Goal: Task Accomplishment & Management: Complete application form

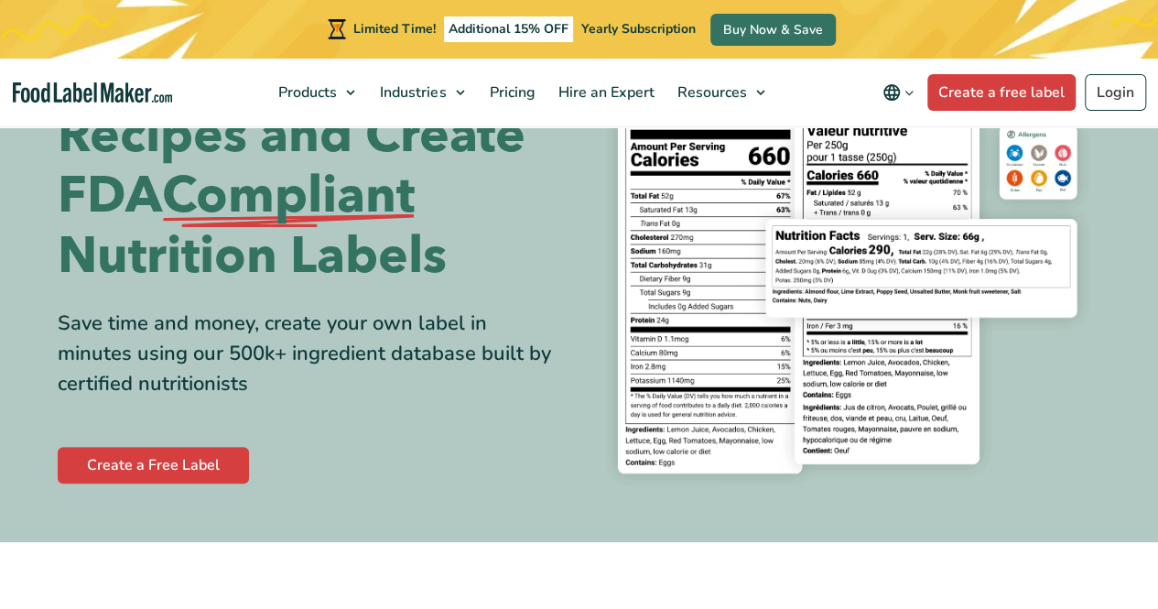
scroll to position [104, 0]
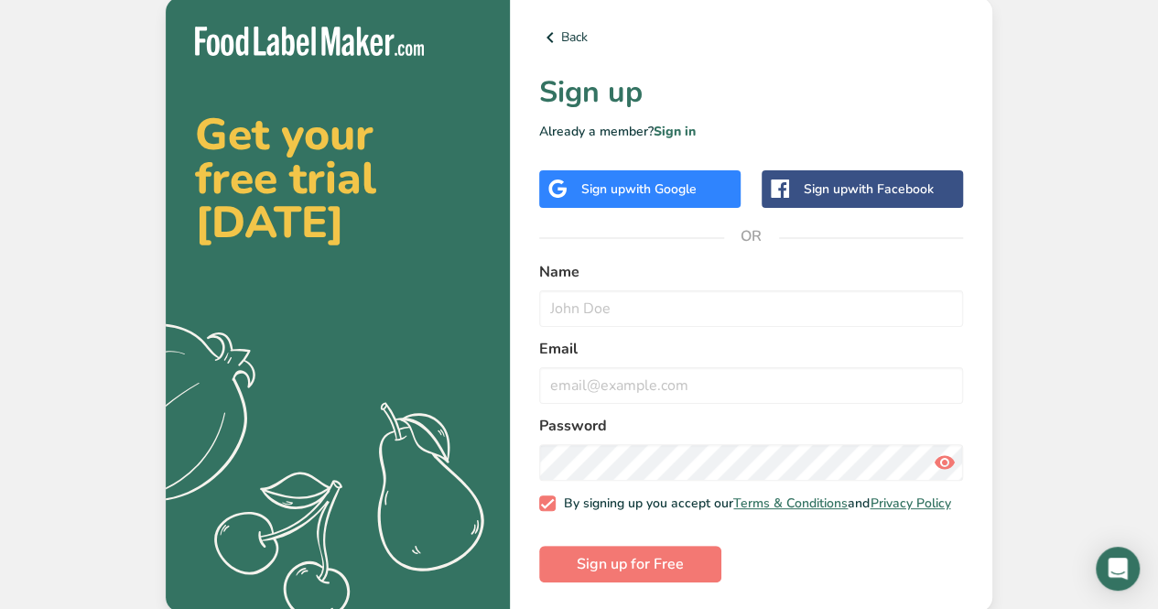
scroll to position [7, 0]
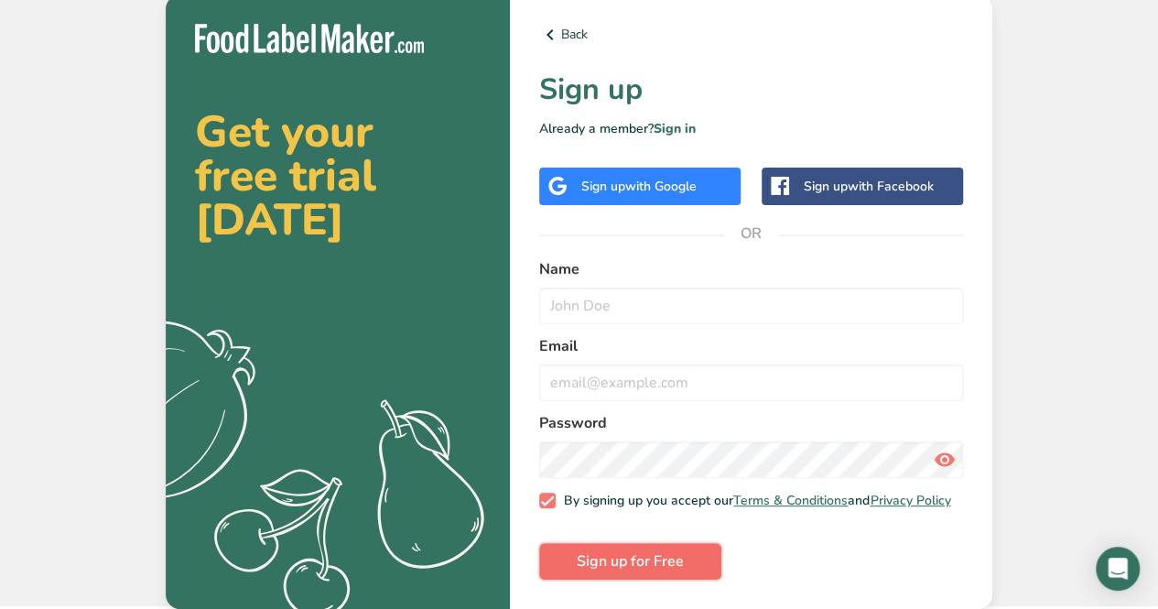
click at [667, 557] on span "Sign up for Free" at bounding box center [630, 561] width 107 height 22
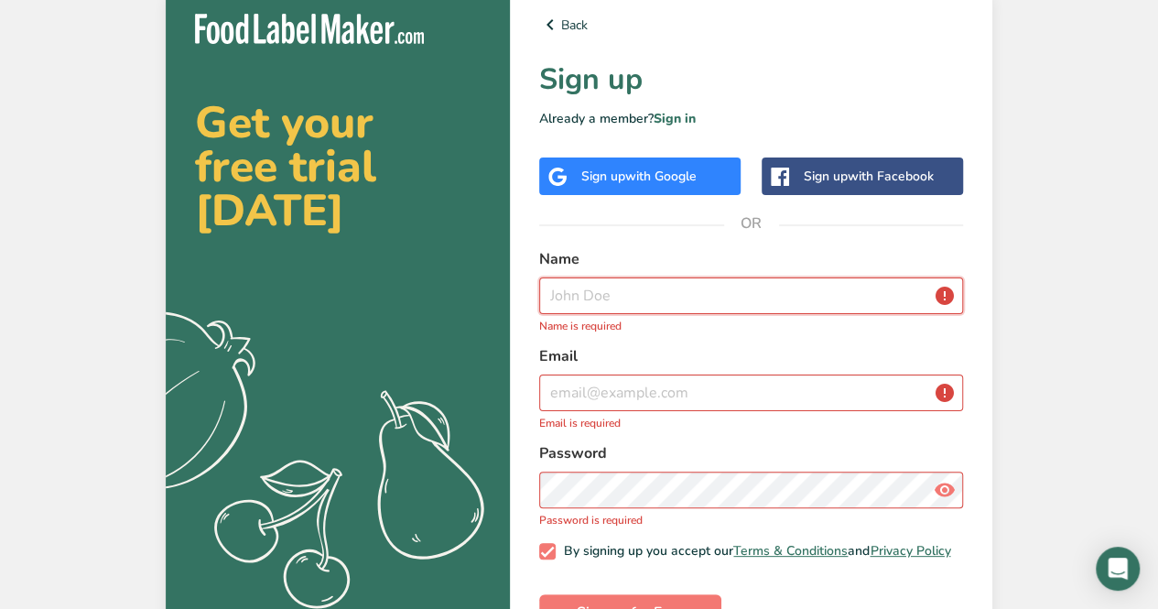
click at [737, 290] on input "text" at bounding box center [751, 295] width 424 height 37
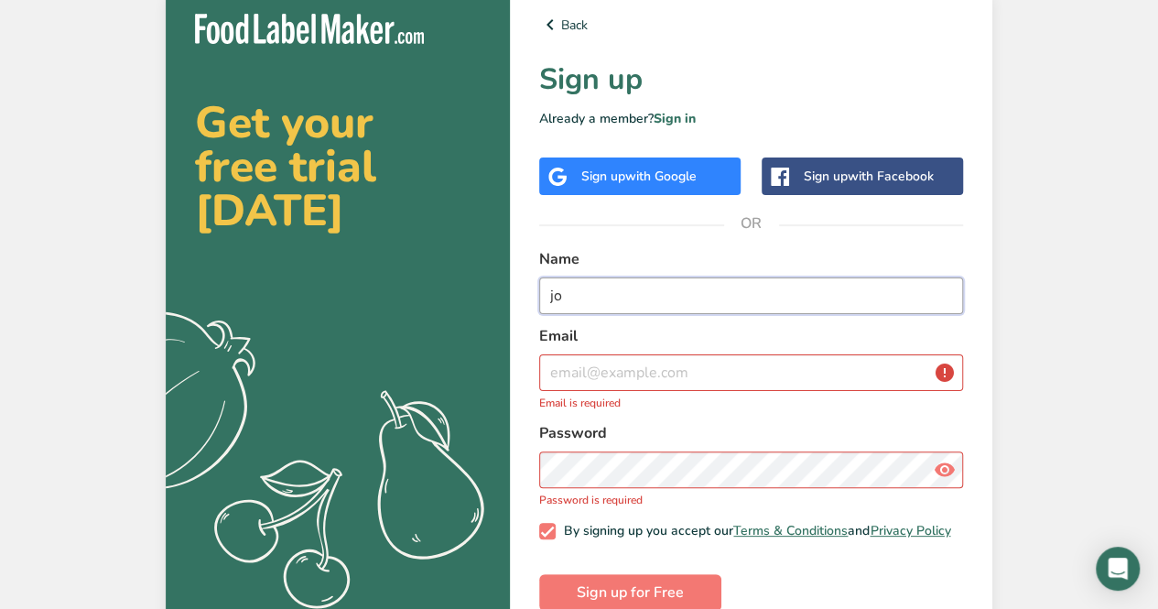
type input "j"
type input "[PERSON_NAME] [PERSON_NAME]"
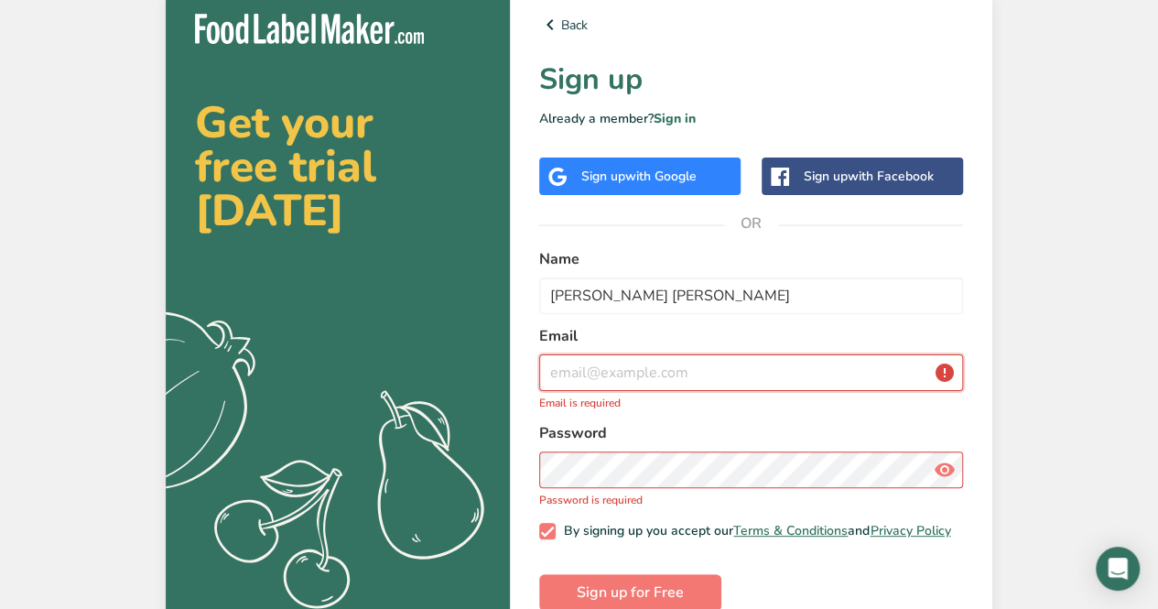
click at [721, 374] on input "email" at bounding box center [751, 372] width 424 height 37
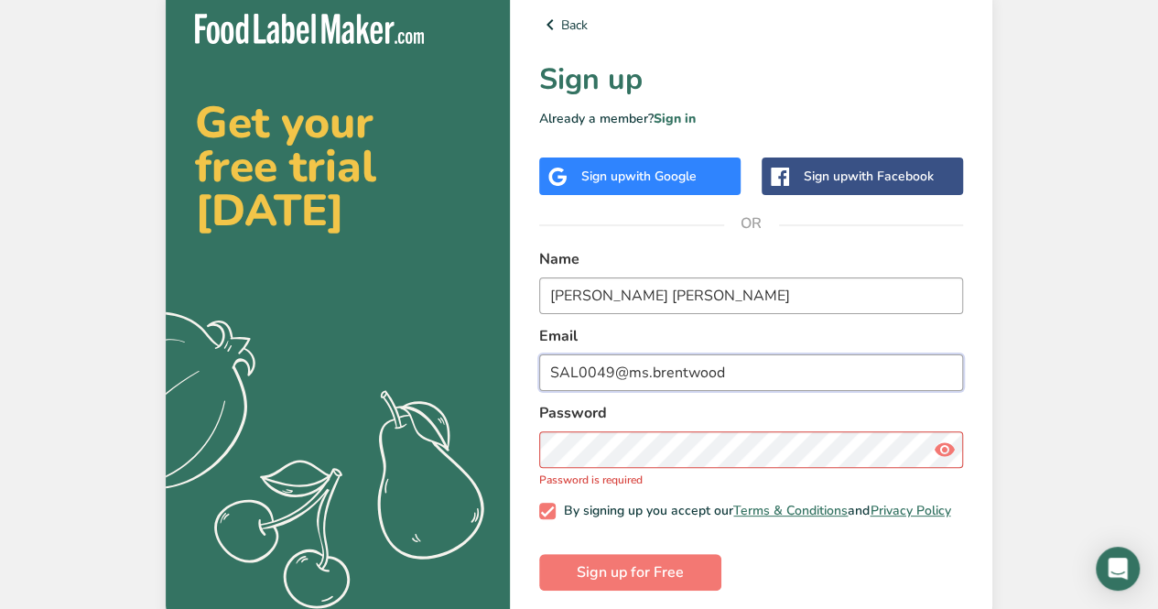
type input "SAL0049@ms.brentwood"
click at [678, 291] on input "[PERSON_NAME] [PERSON_NAME]" at bounding box center [751, 295] width 424 height 37
click at [803, 381] on input "SAL0049@ms.brentwood" at bounding box center [751, 372] width 424 height 37
click at [648, 297] on input "[PERSON_NAME]" at bounding box center [751, 295] width 424 height 37
type input "[PERSON_NAME]"
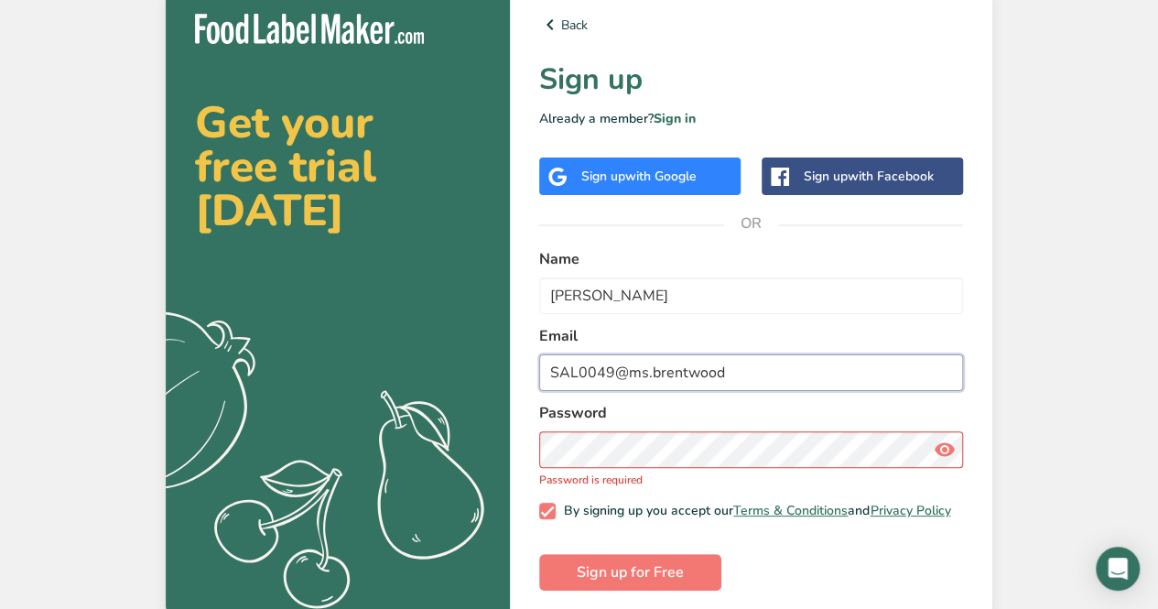
click at [787, 366] on input "SAL0049@ms.brentwood" at bounding box center [751, 372] width 424 height 37
type input "[EMAIL_ADDRESS][DOMAIN_NAME]"
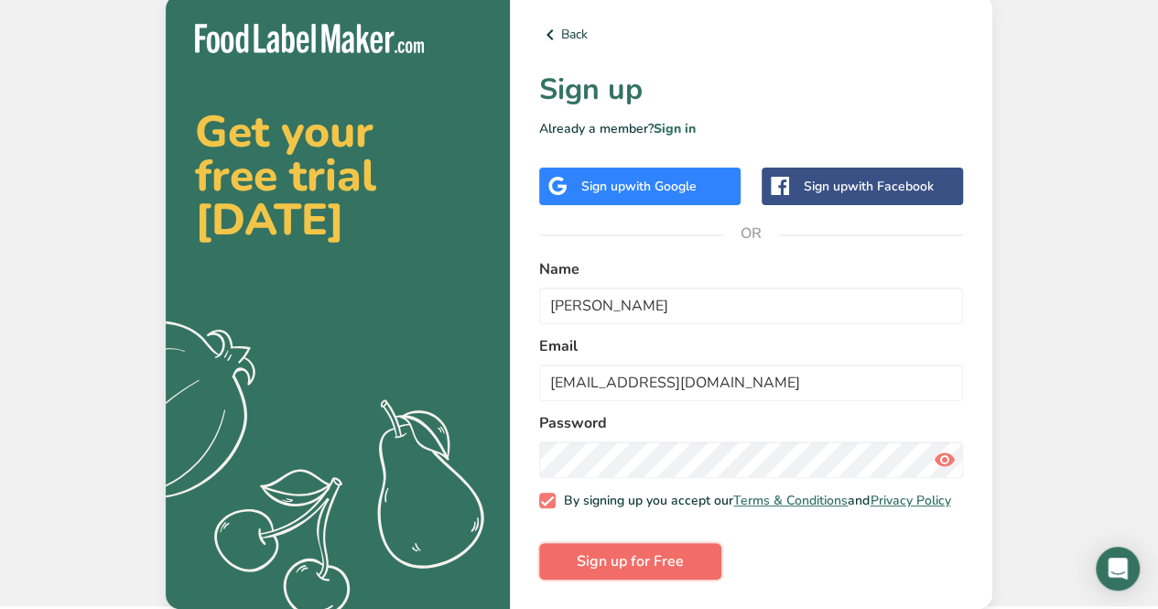
click at [689, 554] on button "Sign up for Free" at bounding box center [630, 561] width 182 height 37
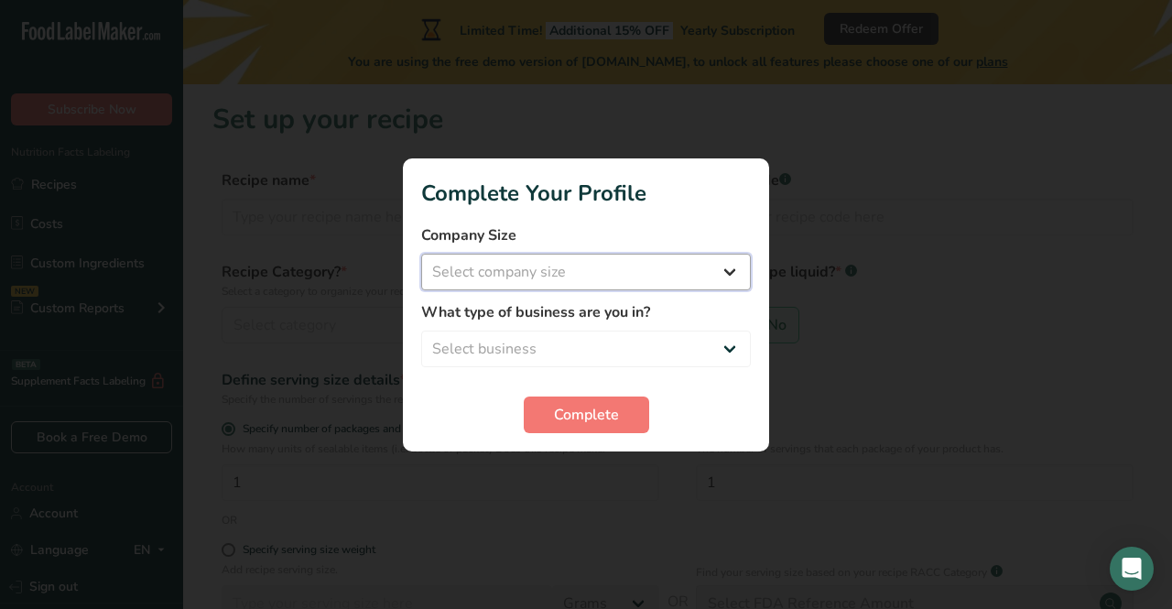
click at [690, 277] on select "Select company size Fewer than 10 Employees 10 to 50 Employees 51 to 500 Employ…" at bounding box center [586, 272] width 330 height 37
select select "2"
click at [421, 254] on select "Select company size Fewer than 10 Employees 10 to 50 Employees 51 to 500 Employ…" at bounding box center [586, 272] width 330 height 37
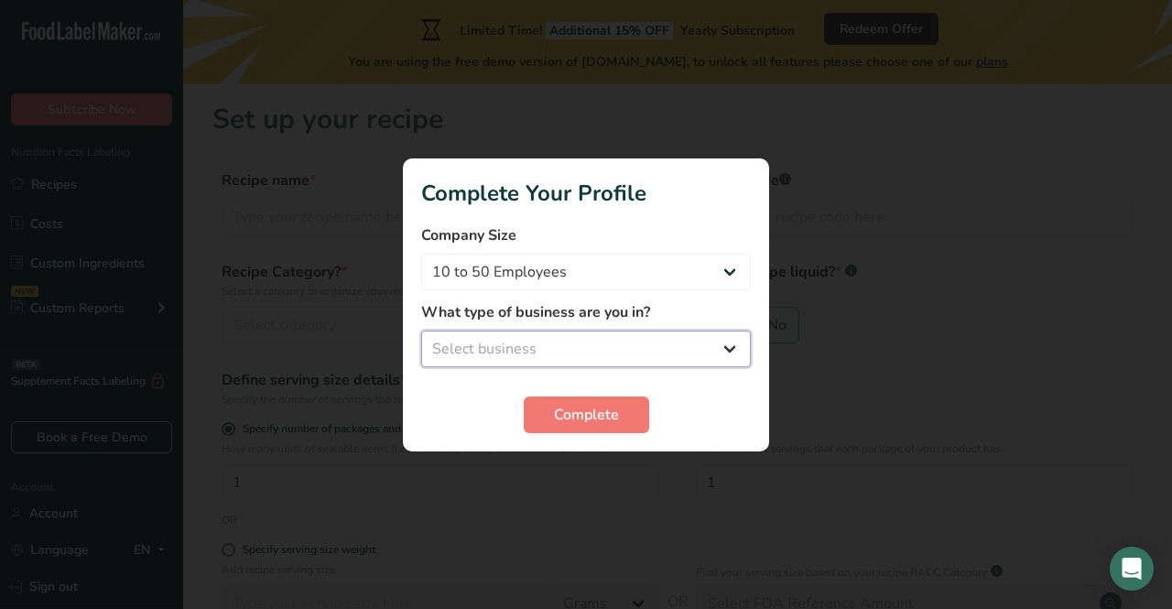
click at [679, 337] on select "Select business Packaged Food Manufacturer Restaurant & Cafe Bakery Meal Plans …" at bounding box center [586, 348] width 330 height 37
select select "1"
click at [421, 330] on select "Select business Packaged Food Manufacturer Restaurant & Cafe Bakery Meal Plans …" at bounding box center [586, 348] width 330 height 37
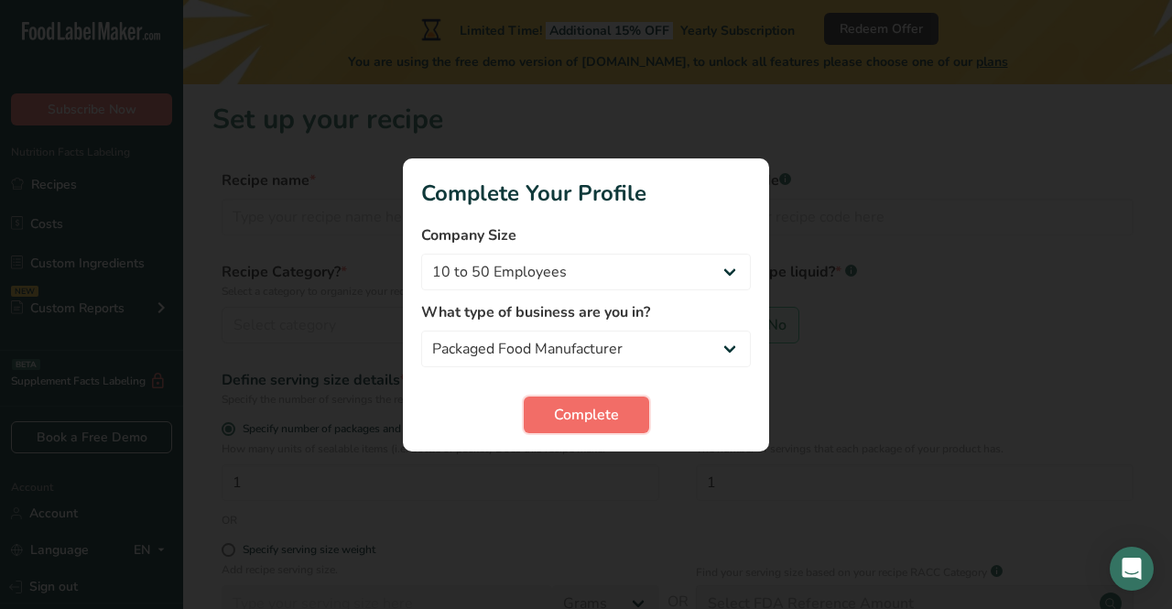
click at [593, 412] on span "Complete" at bounding box center [586, 415] width 65 height 22
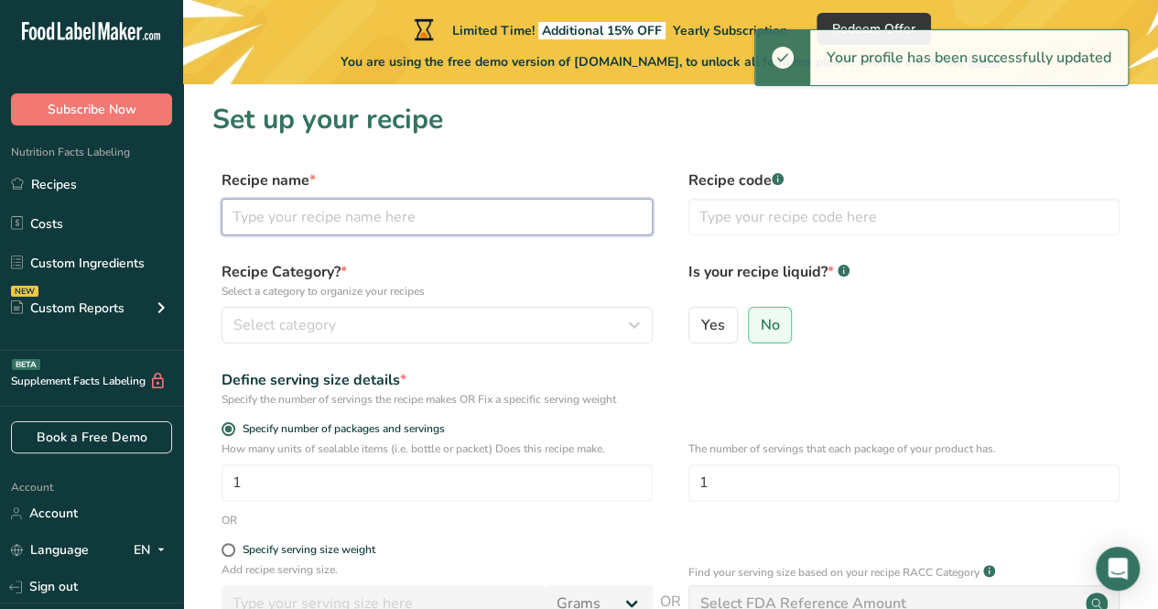
click at [452, 231] on input "text" at bounding box center [437, 217] width 431 height 37
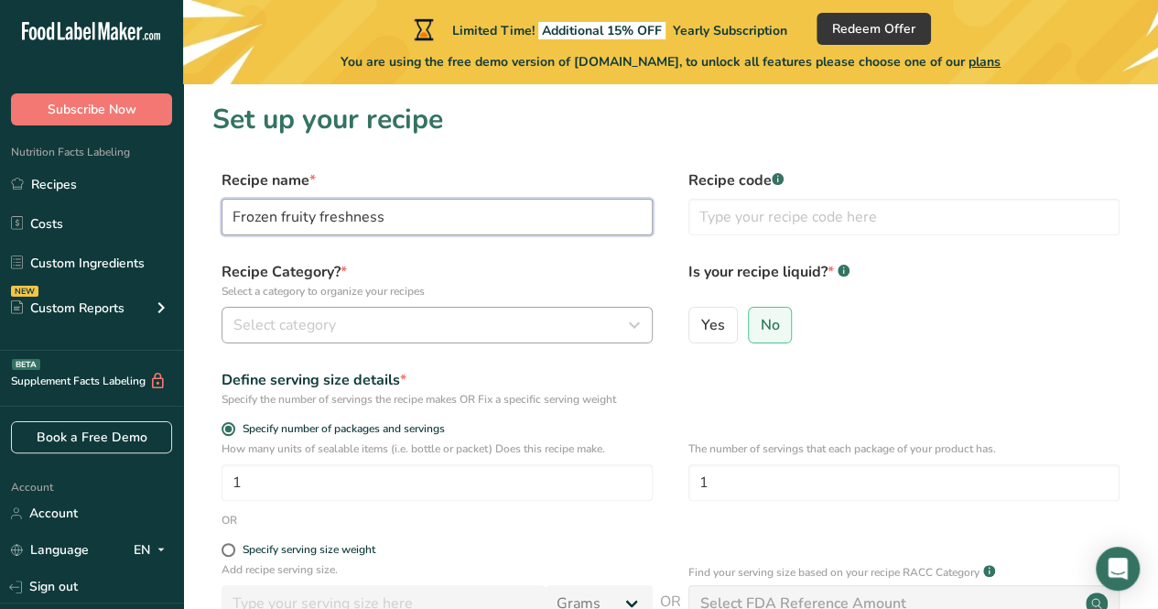
type input "Frozen fruity freshness"
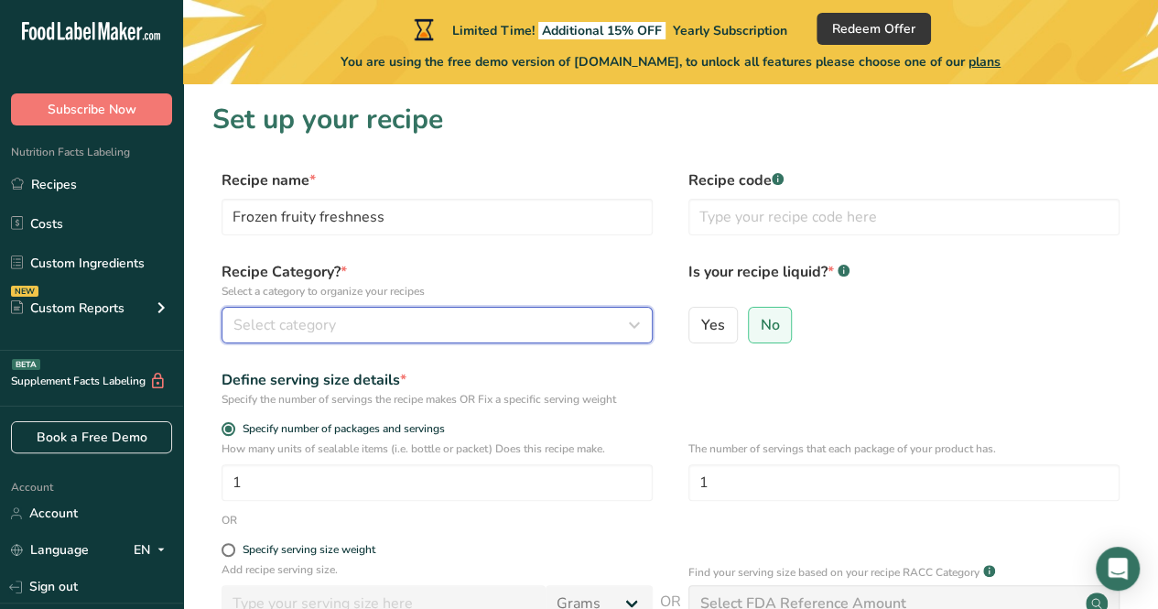
click at [610, 339] on button "Select category" at bounding box center [437, 325] width 431 height 37
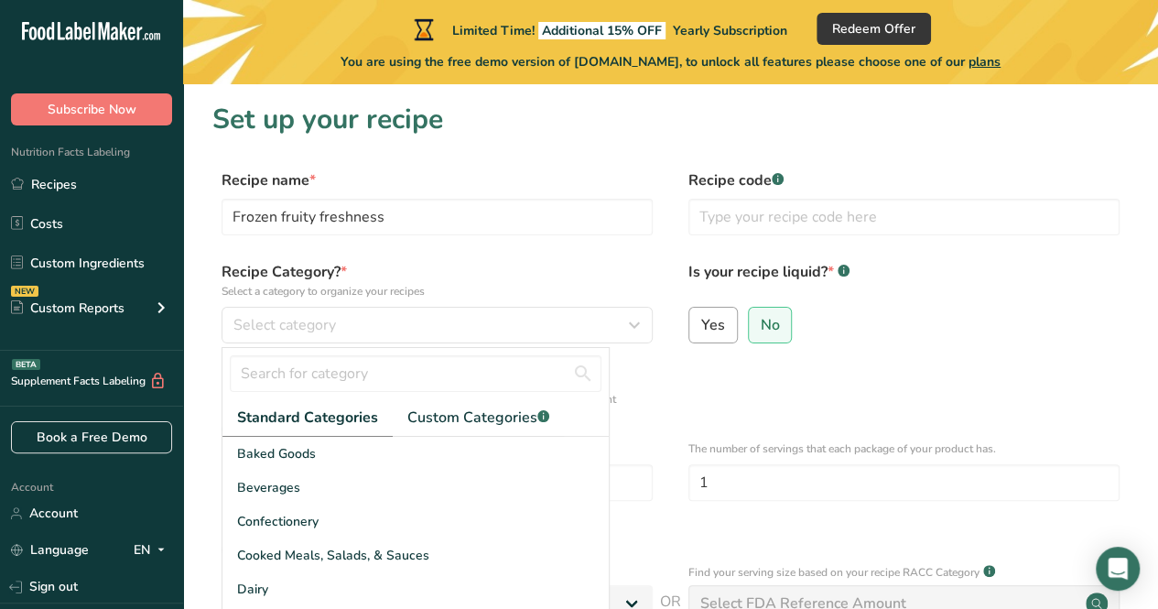
click at [716, 335] on label "Yes" at bounding box center [712, 325] width 49 height 37
click at [701, 330] on input "Yes" at bounding box center [695, 325] width 12 height 12
radio input "true"
radio input "false"
select select "22"
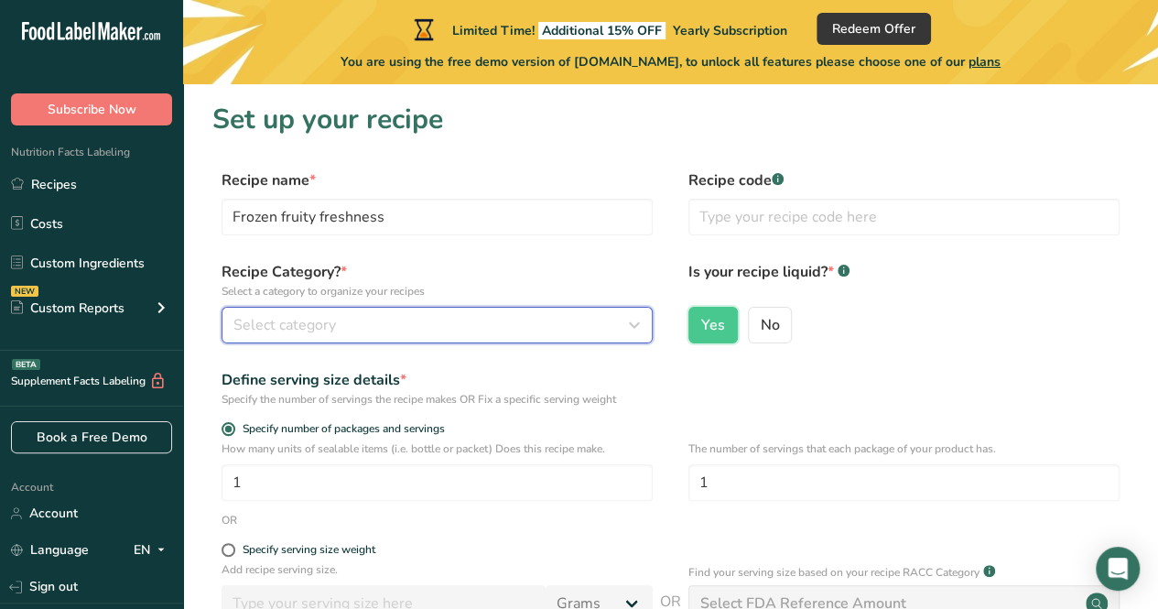
click at [588, 341] on button "Select category" at bounding box center [437, 325] width 431 height 37
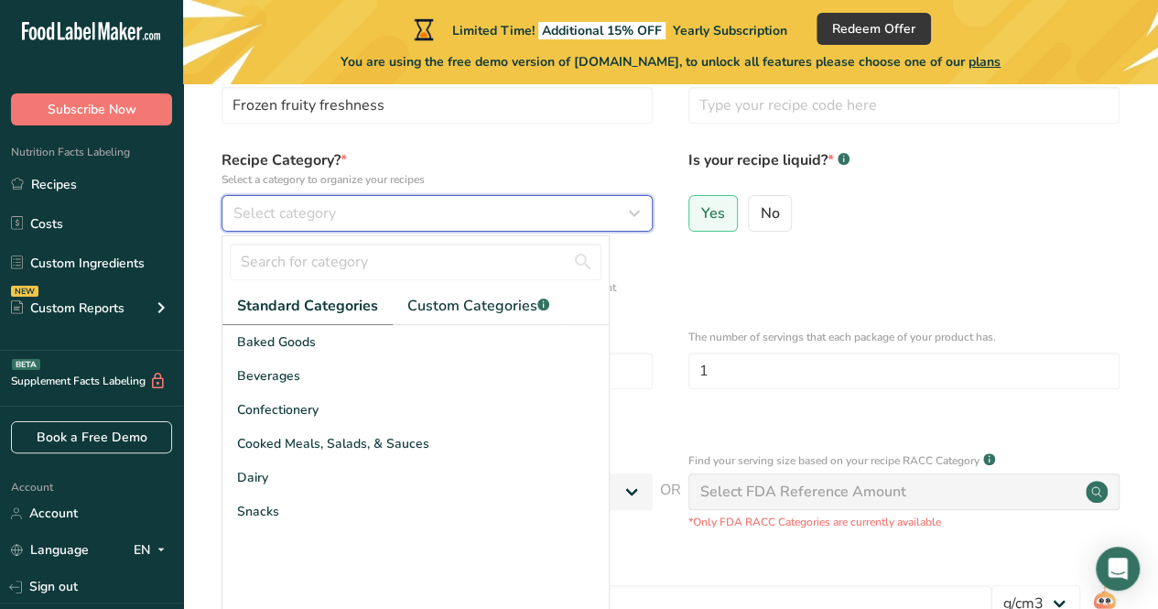
scroll to position [114, 0]
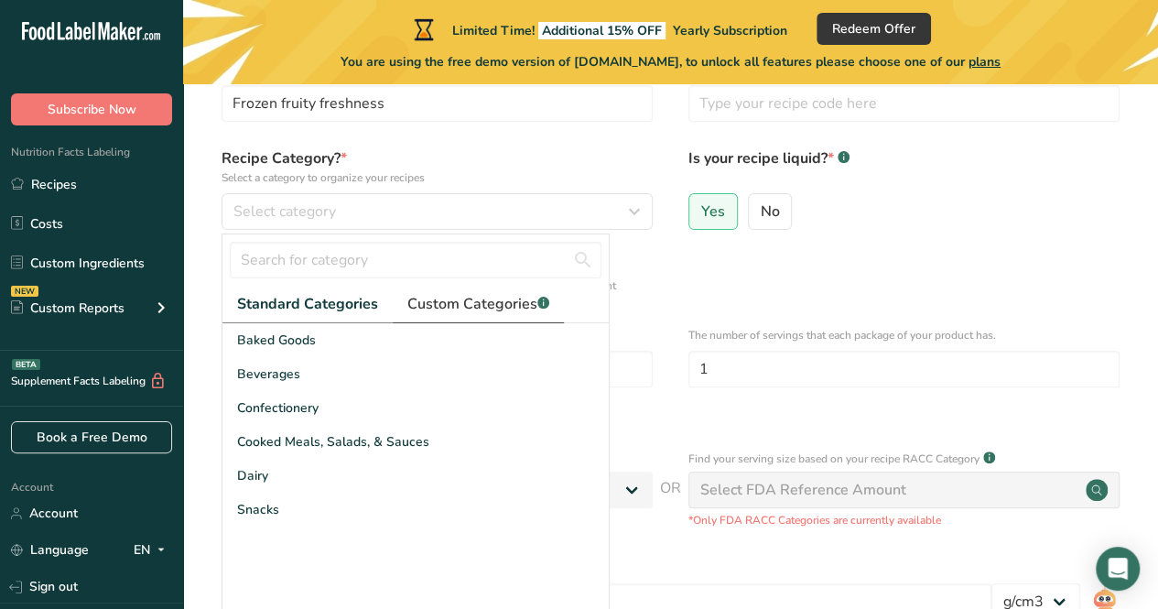
click at [436, 311] on span "Custom Categories .a-a{fill:#347362;}.b-a{fill:#fff;}" at bounding box center [478, 304] width 142 height 22
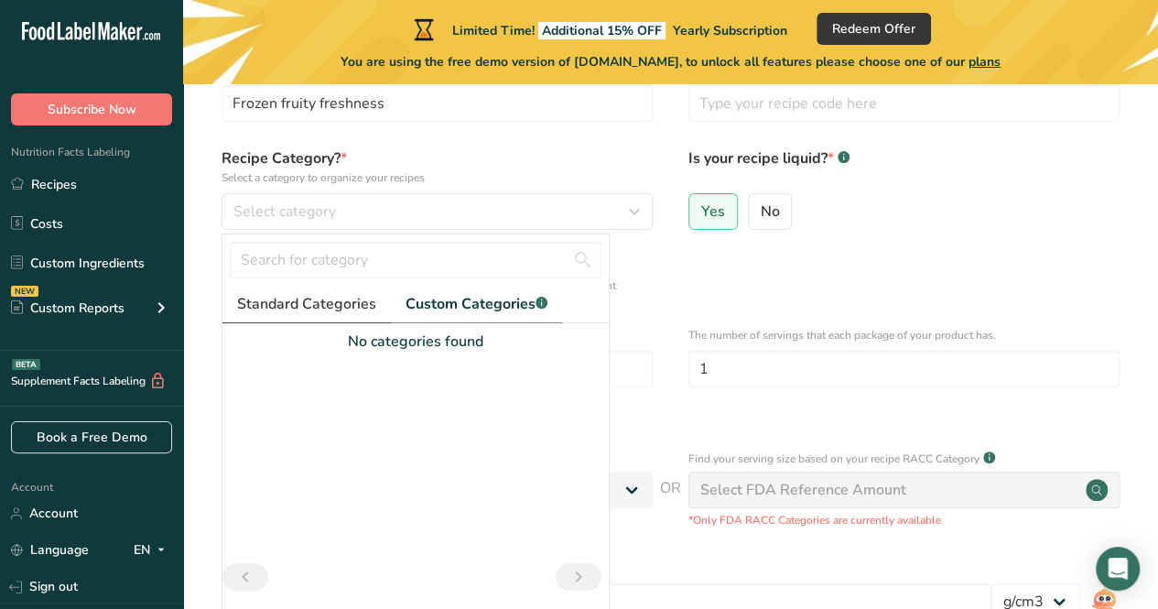
click at [264, 317] on link "Standard Categories" at bounding box center [306, 305] width 168 height 38
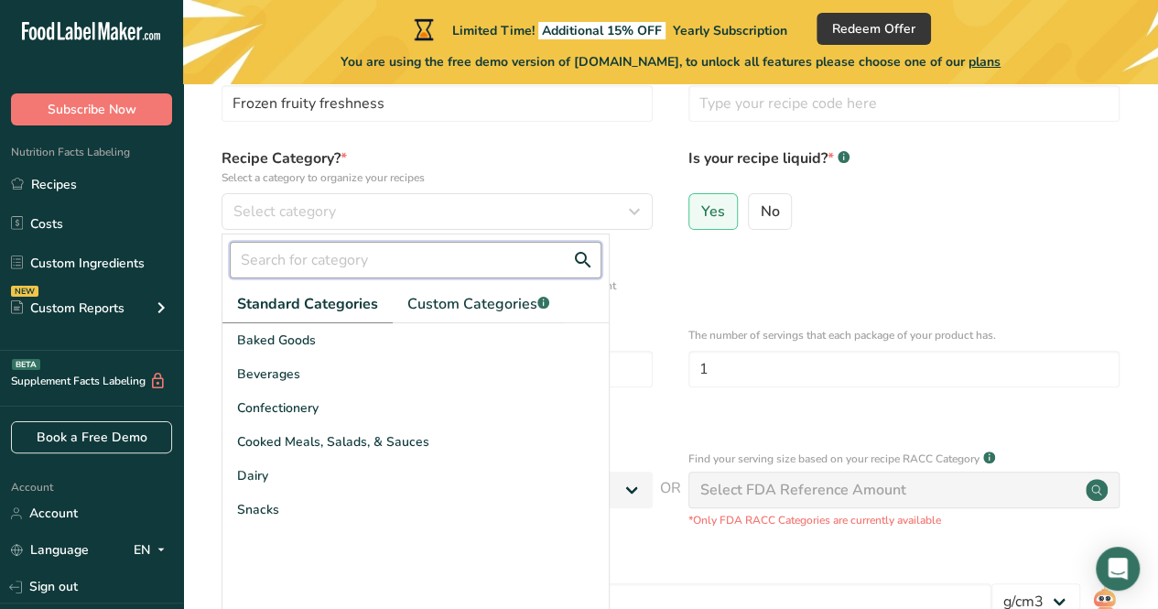
click at [275, 254] on input "text" at bounding box center [416, 260] width 372 height 37
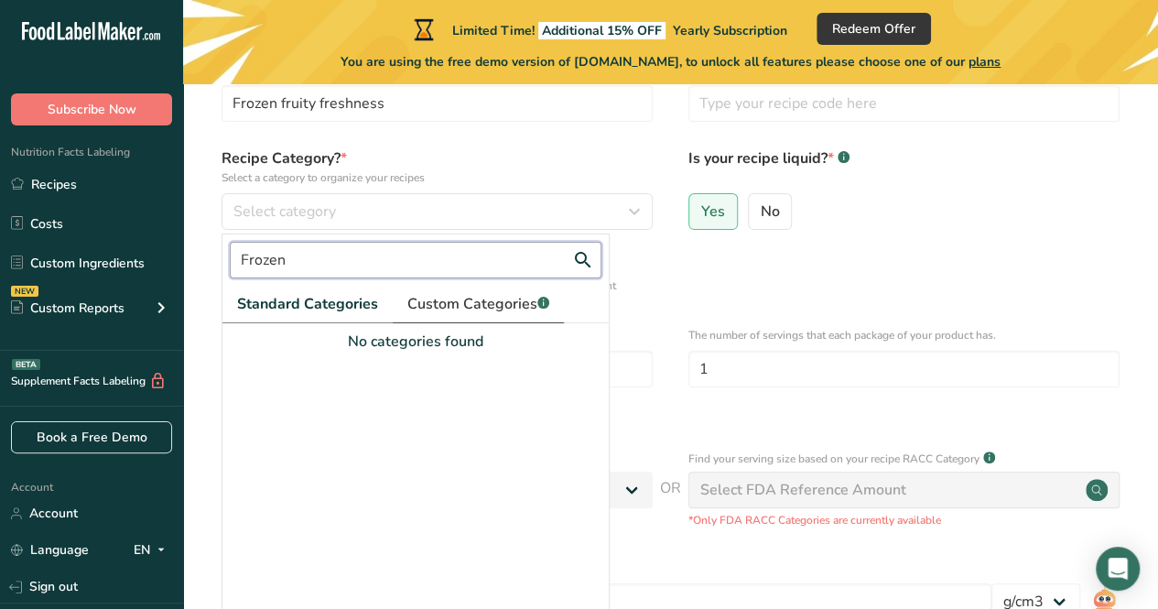
type input "Frozen"
click at [434, 310] on span "Custom Categories .a-a{fill:#347362;}.b-a{fill:#fff;}" at bounding box center [478, 304] width 142 height 22
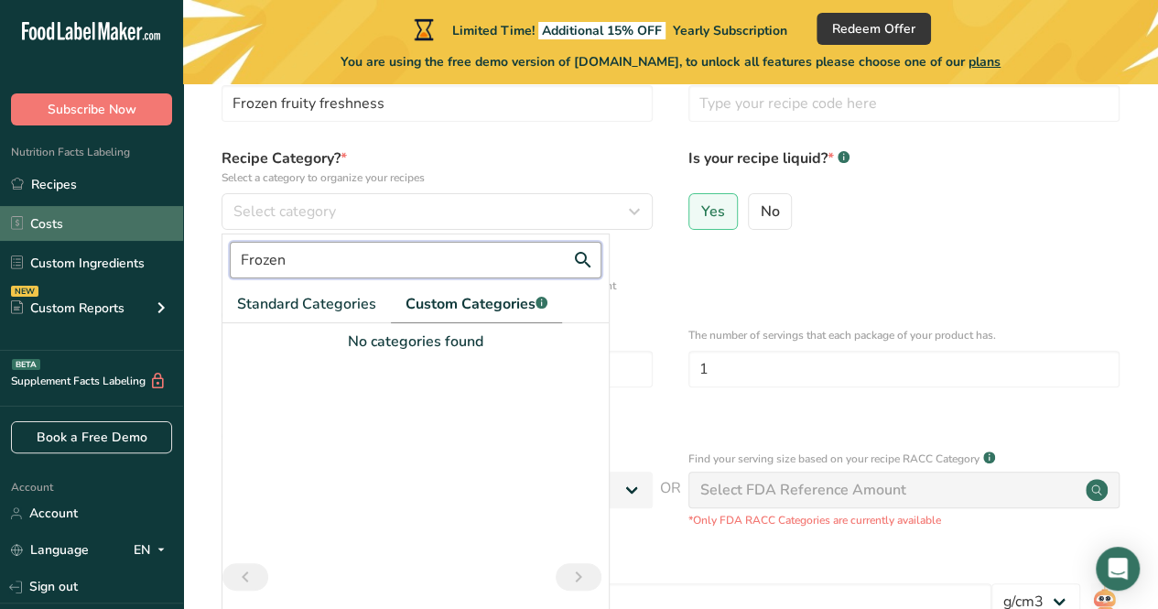
drag, startPoint x: 420, startPoint y: 258, endPoint x: 70, endPoint y: 227, distance: 352.0
click at [70, 227] on div ".a-20{fill:#fff;} Subscribe Now Nutrition Facts Labeling Recipes Costs Custom I…" at bounding box center [579, 377] width 1158 height 983
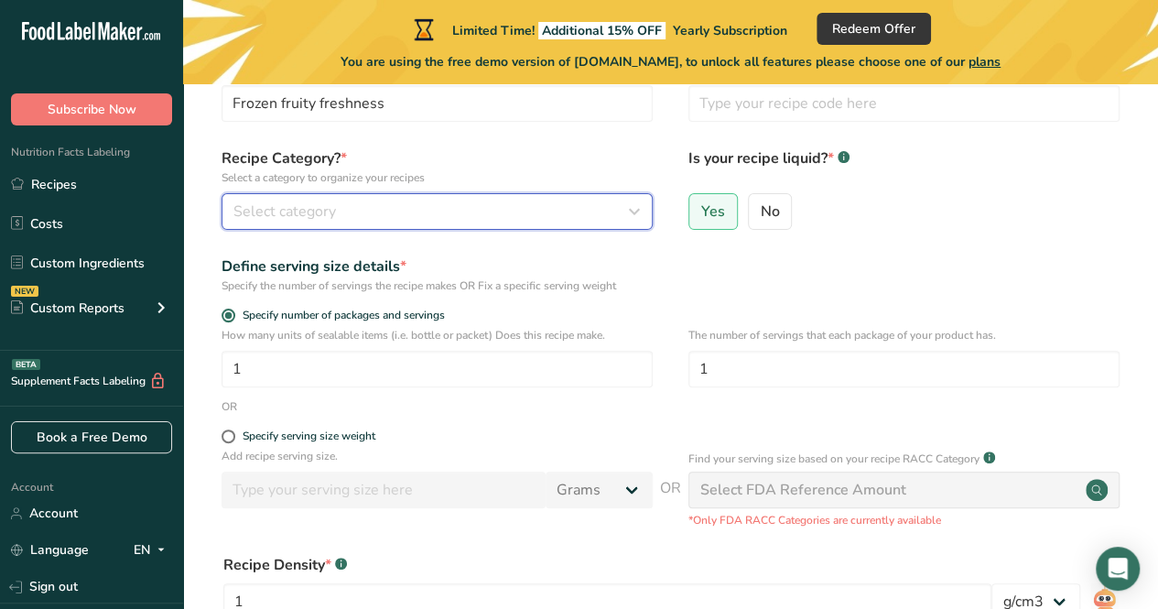
click at [280, 202] on span "Select category" at bounding box center [284, 211] width 103 height 22
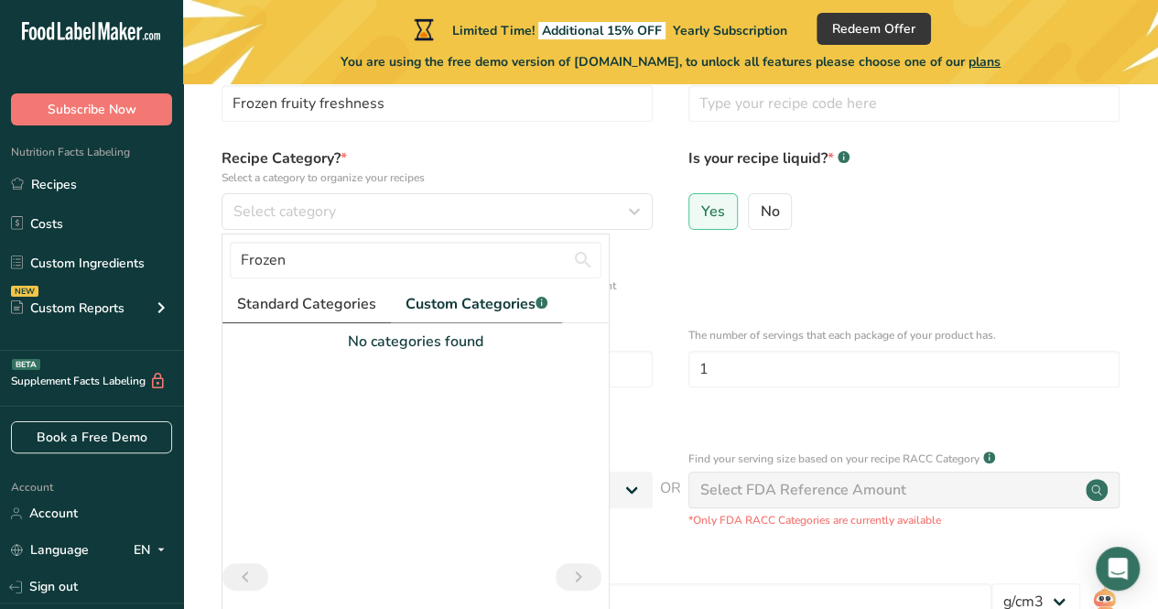
click at [309, 296] on span "Standard Categories" at bounding box center [306, 304] width 139 height 22
click at [291, 297] on span "Standard Categories" at bounding box center [307, 304] width 141 height 22
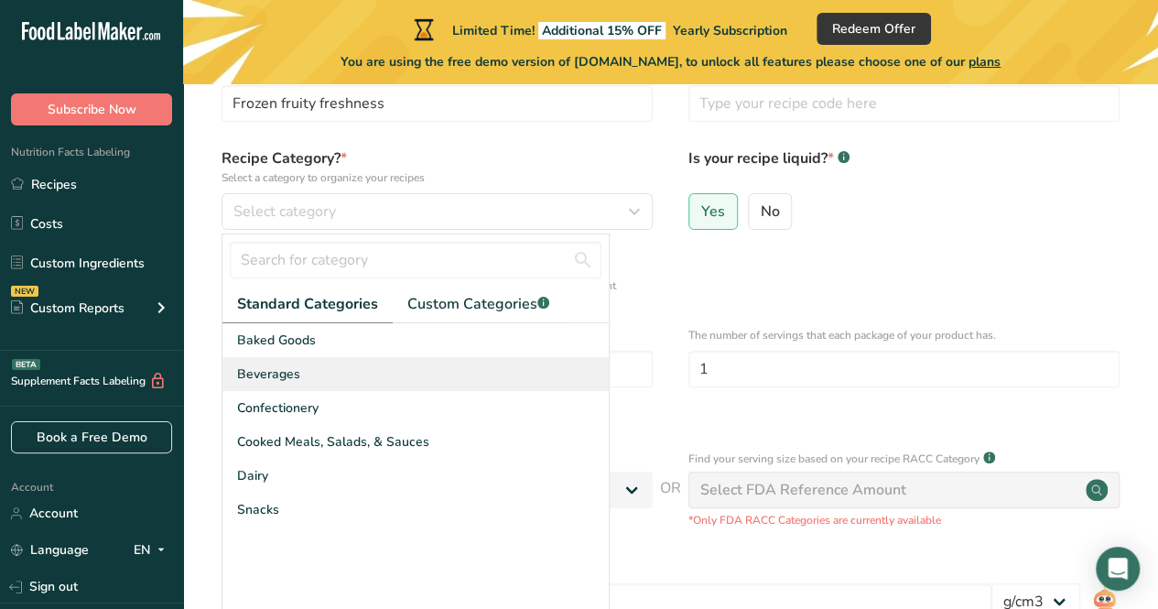
click at [326, 371] on div "Beverages" at bounding box center [415, 374] width 386 height 34
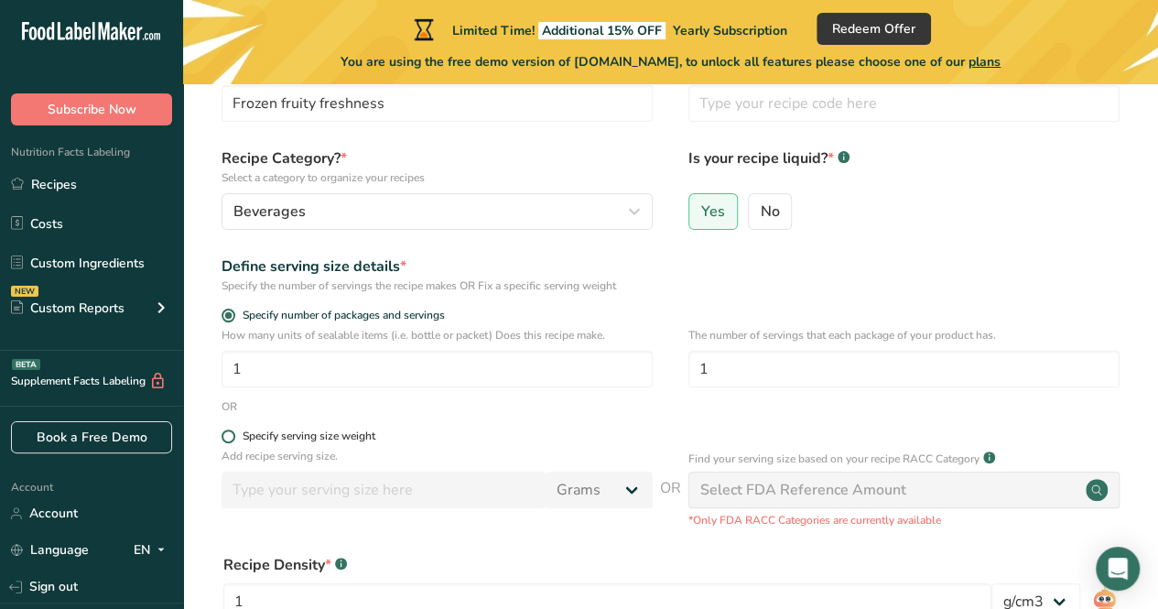
drag, startPoint x: 326, startPoint y: 371, endPoint x: 348, endPoint y: 433, distance: 66.0
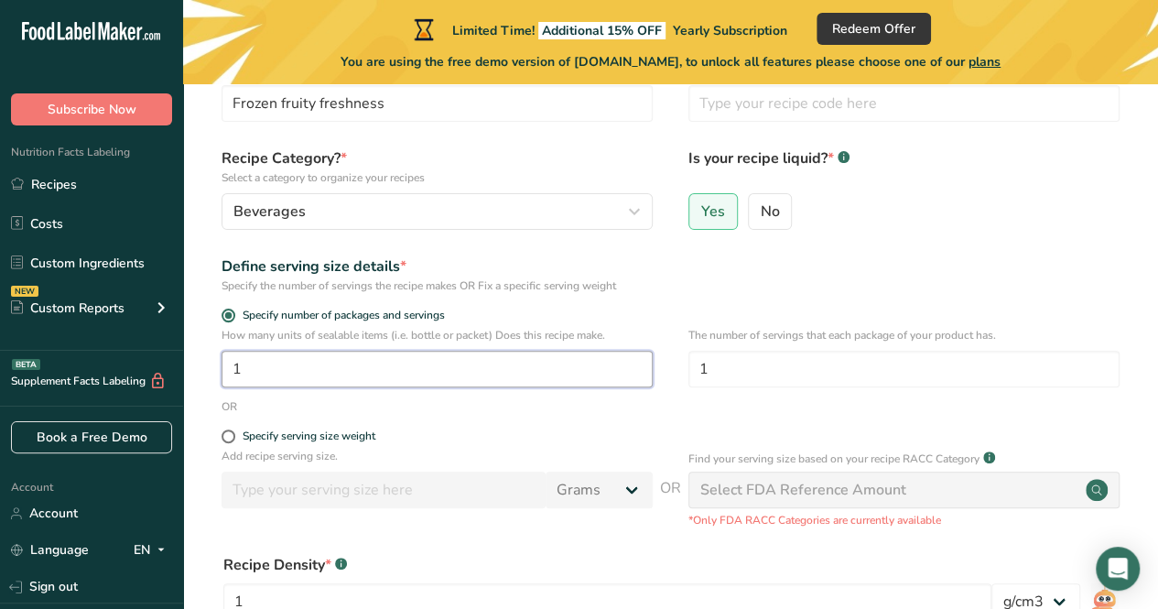
drag, startPoint x: 348, startPoint y: 433, endPoint x: 284, endPoint y: 384, distance: 80.9
click at [284, 384] on input "1" at bounding box center [437, 369] width 431 height 37
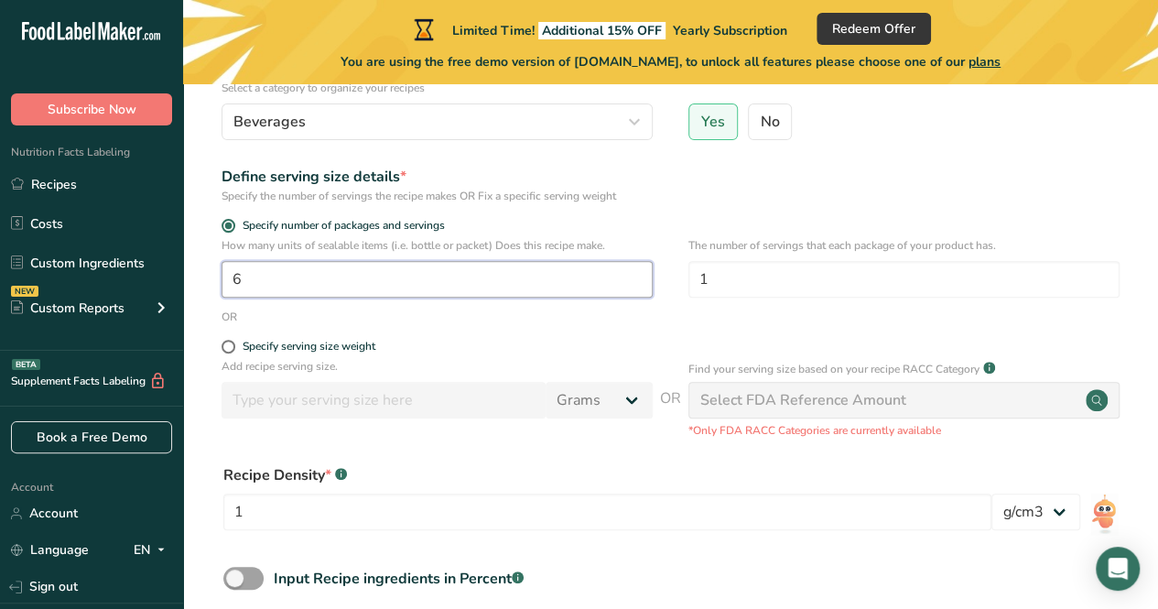
scroll to position [204, 0]
type input "6"
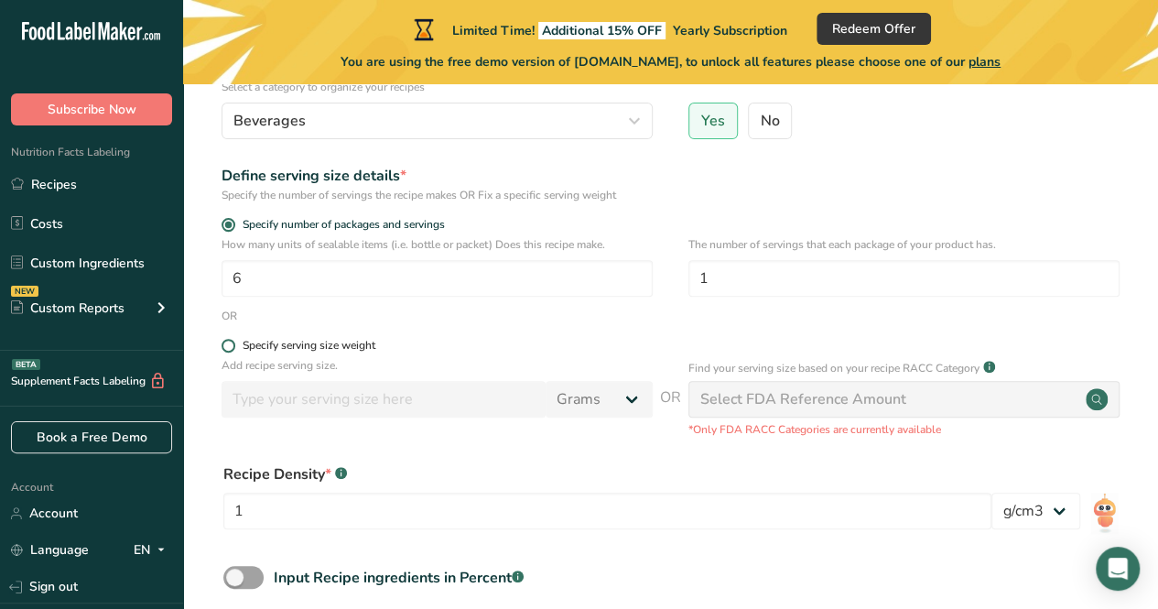
click at [228, 346] on span at bounding box center [229, 346] width 14 height 14
click at [228, 346] on input "Specify serving size weight" at bounding box center [228, 346] width 12 height 12
radio input "true"
radio input "false"
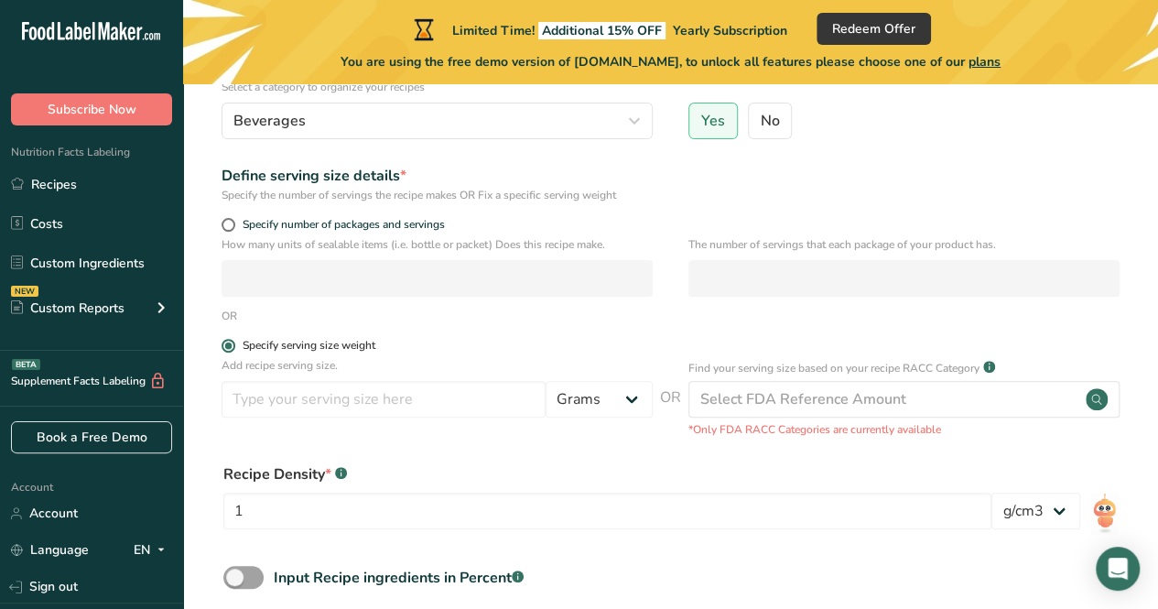
click at [227, 352] on span at bounding box center [229, 346] width 14 height 14
click at [227, 352] on input "Specify serving size weight" at bounding box center [228, 346] width 12 height 12
click at [242, 349] on span "Specify serving size weight" at bounding box center [305, 346] width 140 height 14
click at [233, 349] on input "Specify serving size weight" at bounding box center [228, 346] width 12 height 12
click at [238, 345] on span "Specify serving size weight" at bounding box center [305, 346] width 140 height 14
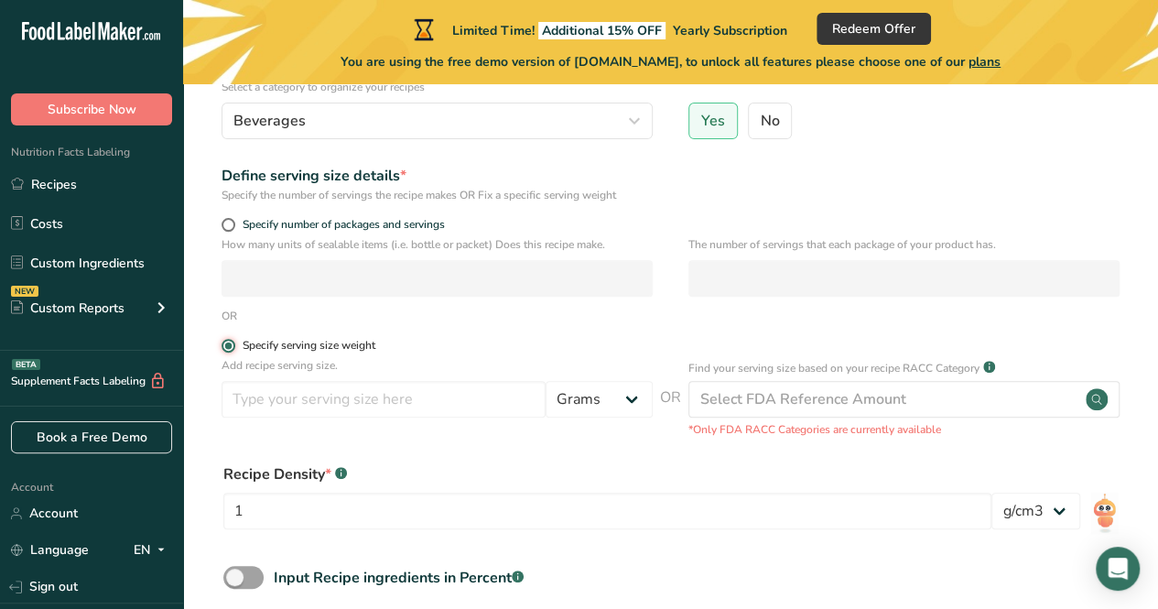
click at [233, 345] on input "Specify serving size weight" at bounding box center [228, 346] width 12 height 12
click at [327, 400] on input "number" at bounding box center [384, 399] width 324 height 37
click at [222, 219] on label "Specify number of packages and servings" at bounding box center [437, 225] width 431 height 14
click at [222, 219] on input "Specify number of packages and servings" at bounding box center [228, 225] width 12 height 12
radio input "true"
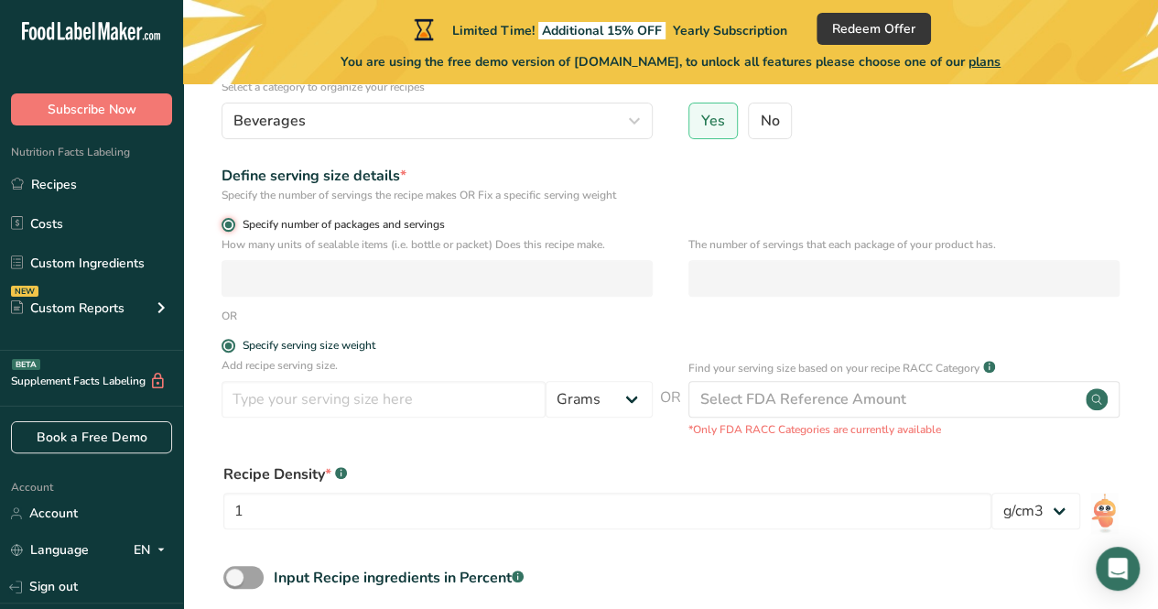
radio input "false"
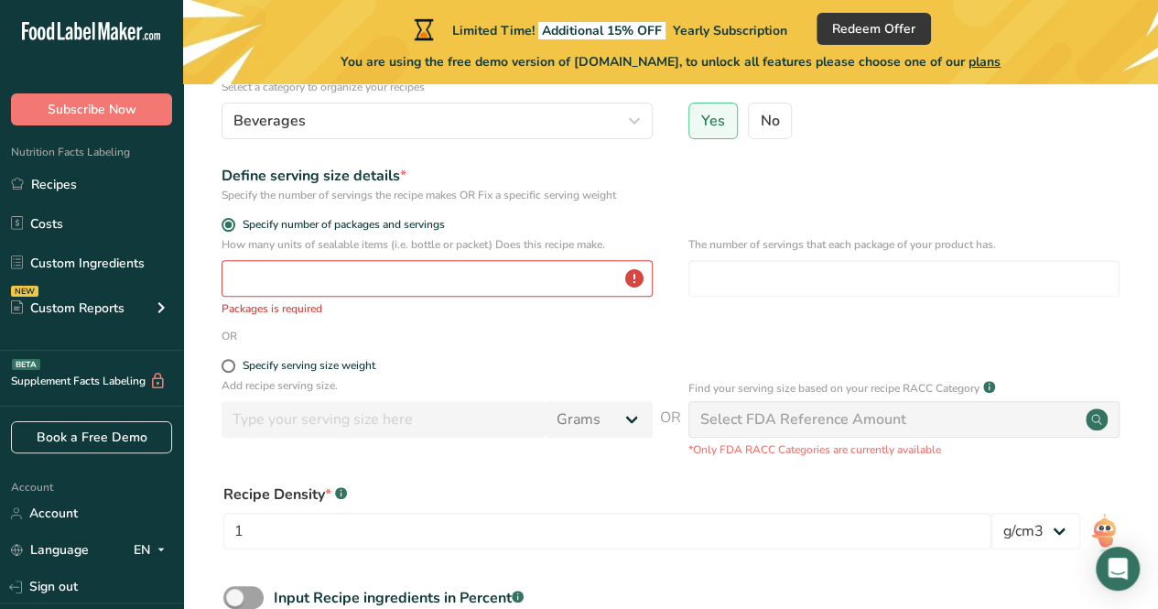
click at [266, 257] on div "How many units of sealable items (i.e. bottle or packet) Does this recipe make.…" at bounding box center [437, 276] width 431 height 81
click at [275, 270] on input "number" at bounding box center [437, 278] width 431 height 37
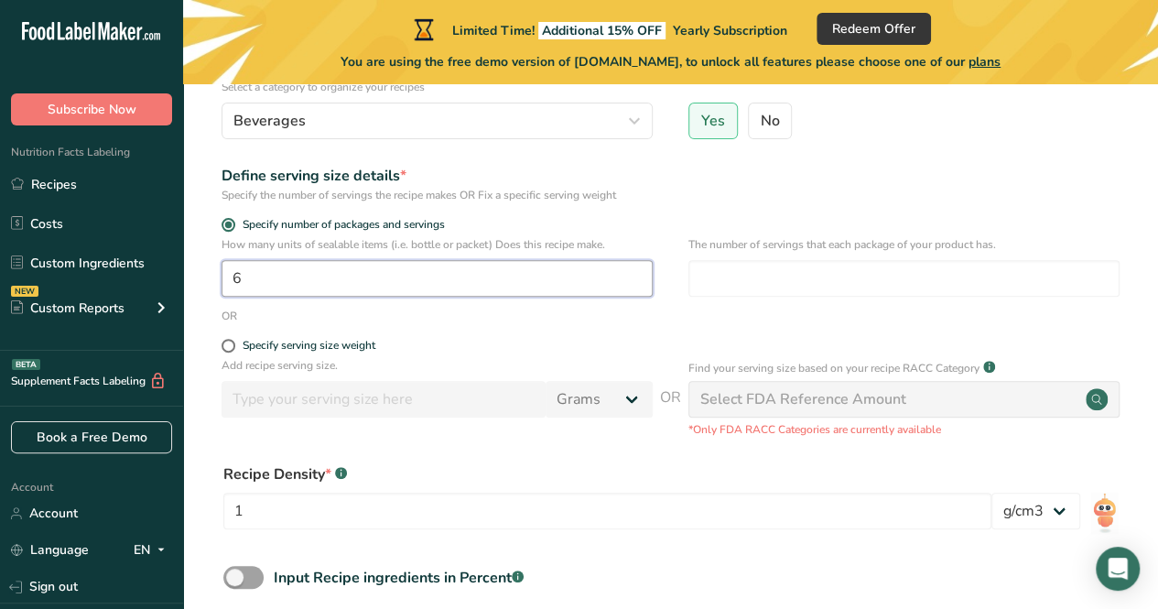
type input "6"
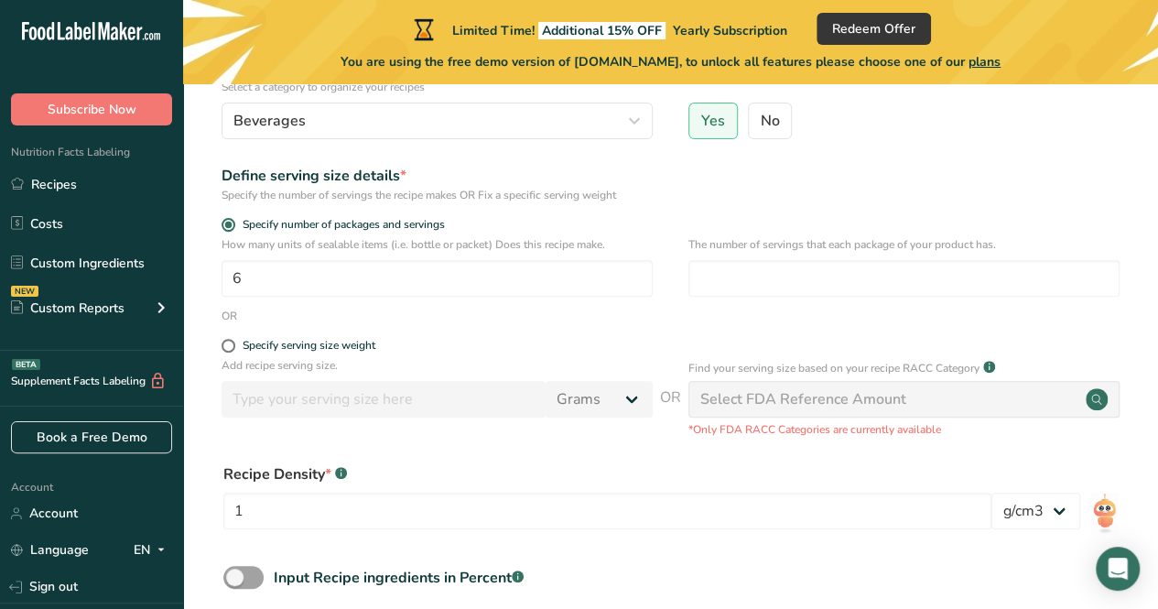
click at [408, 468] on div "Recipe Density * .a-a{fill:#347362;}.b-a{fill:#fff;}" at bounding box center [607, 474] width 768 height 22
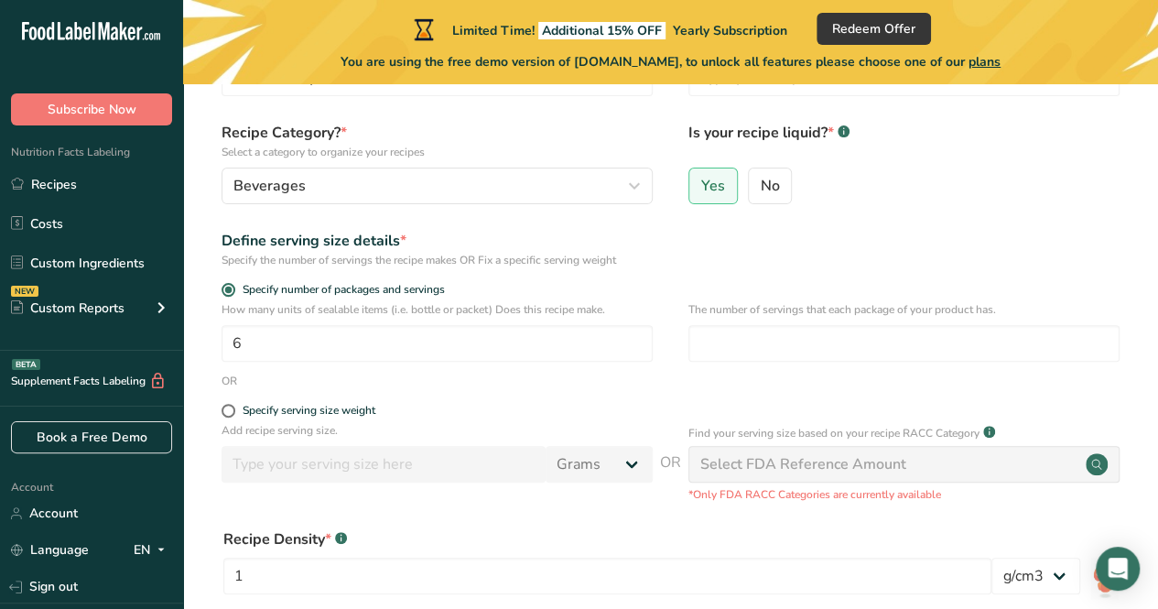
scroll to position [132, 0]
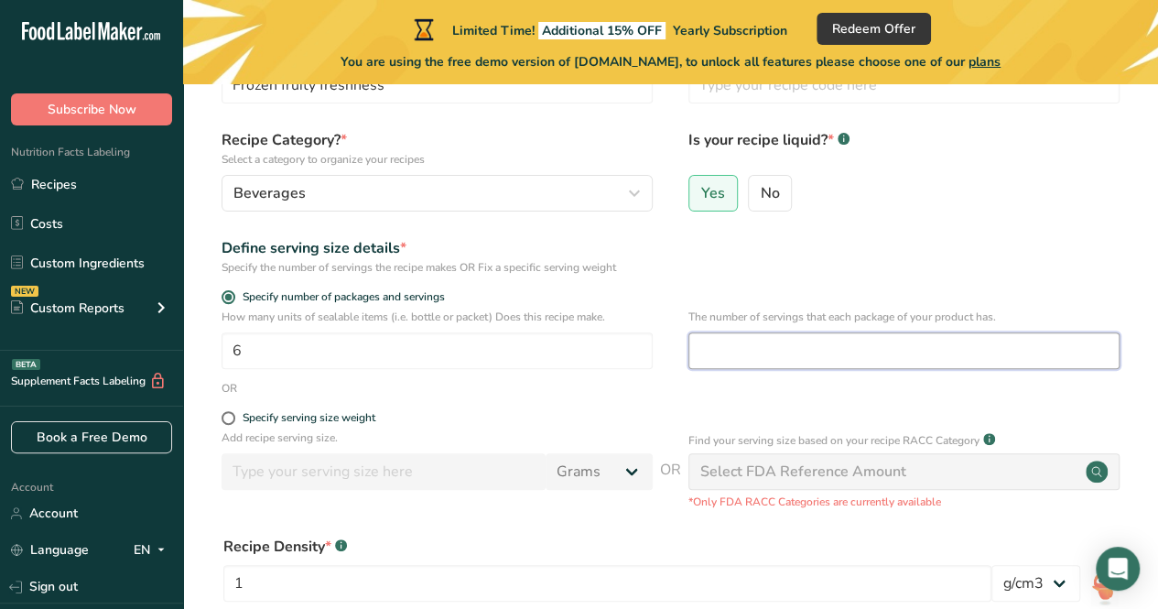
click at [770, 350] on input "number" at bounding box center [903, 350] width 431 height 37
click at [760, 356] on input "110" at bounding box center [903, 350] width 431 height 37
click at [759, 356] on input "110" at bounding box center [903, 350] width 431 height 37
click at [756, 356] on input "110" at bounding box center [903, 350] width 431 height 37
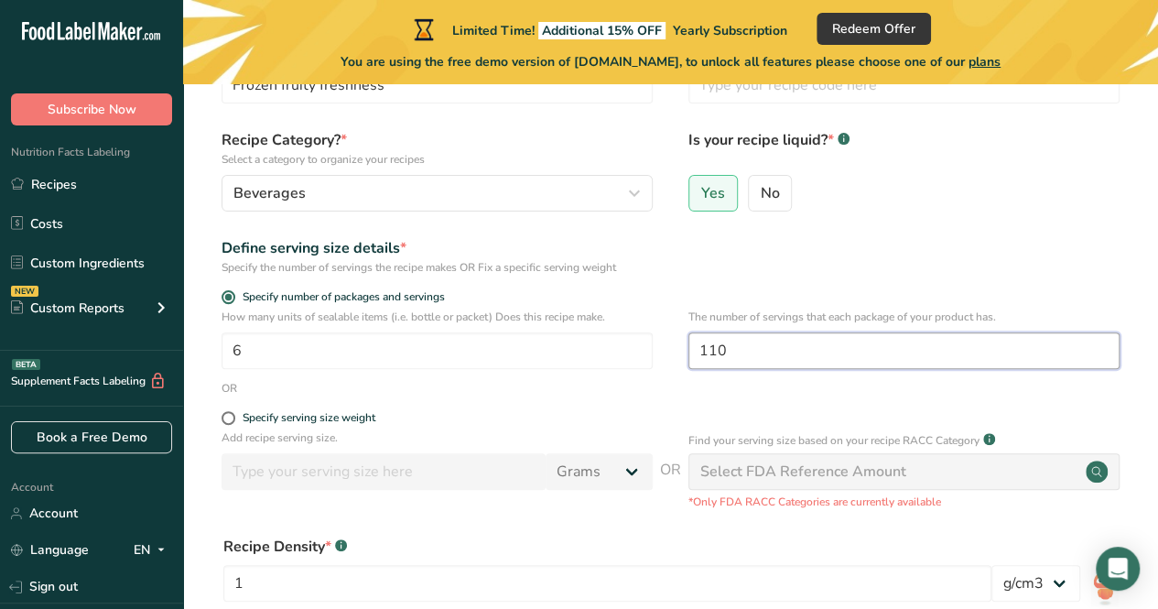
type input "110"
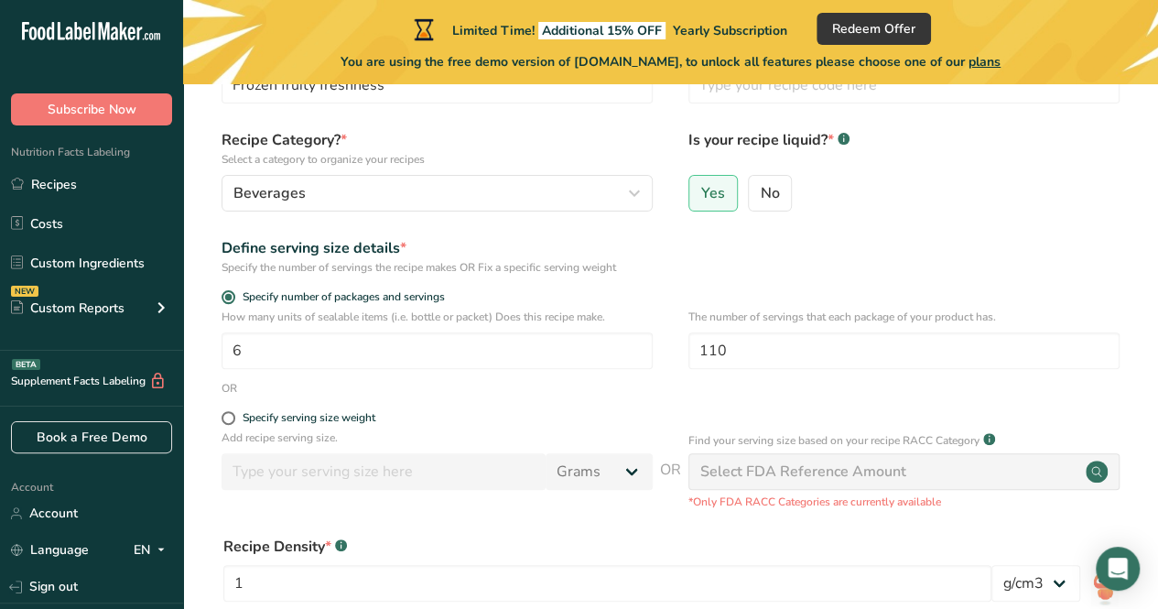
click at [765, 459] on div "Select FDA Reference Amount" at bounding box center [903, 471] width 431 height 37
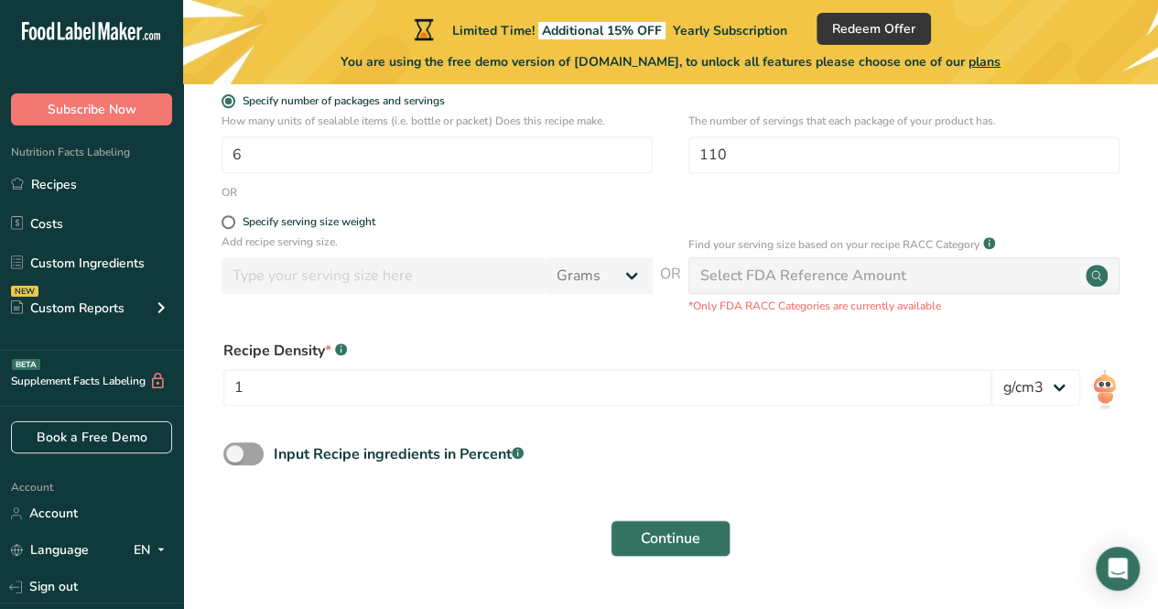
scroll to position [330, 0]
click at [793, 393] on input "1" at bounding box center [607, 385] width 768 height 37
drag, startPoint x: 323, startPoint y: 355, endPoint x: 225, endPoint y: 344, distance: 98.6
click at [225, 344] on div "Recipe Density * .a-a{fill:#347362;}.b-a{fill:#fff;}" at bounding box center [607, 349] width 768 height 22
copy div "Recipe Density"
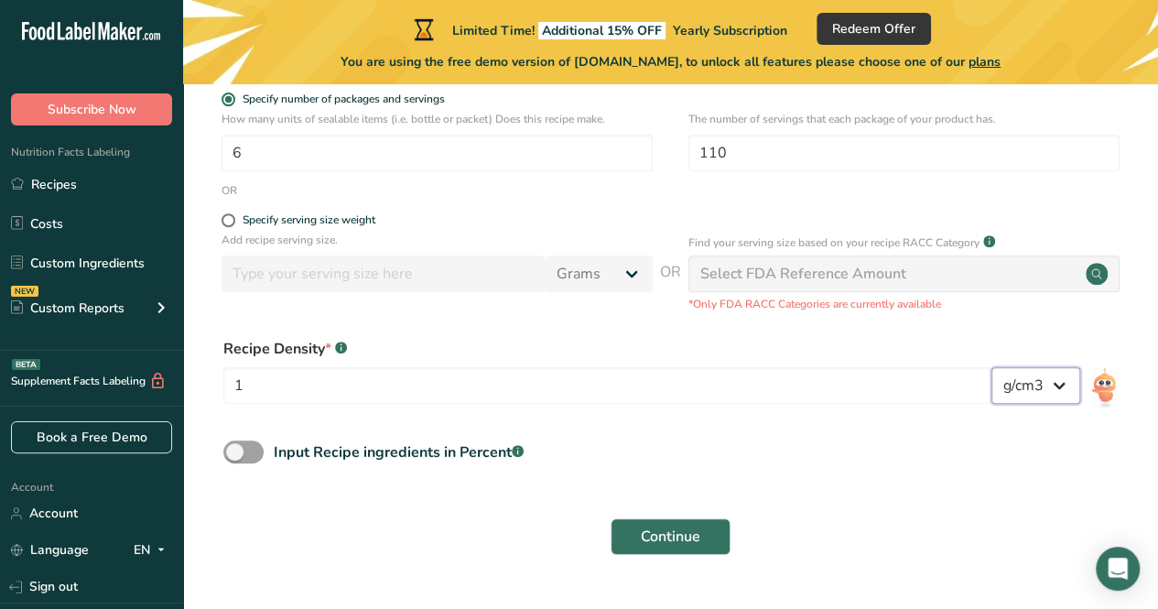
click at [1003, 383] on select "lb/ft3 g/cm3" at bounding box center [1035, 385] width 89 height 37
click at [842, 392] on input "1" at bounding box center [607, 385] width 768 height 37
click at [657, 535] on span "Continue" at bounding box center [670, 536] width 59 height 22
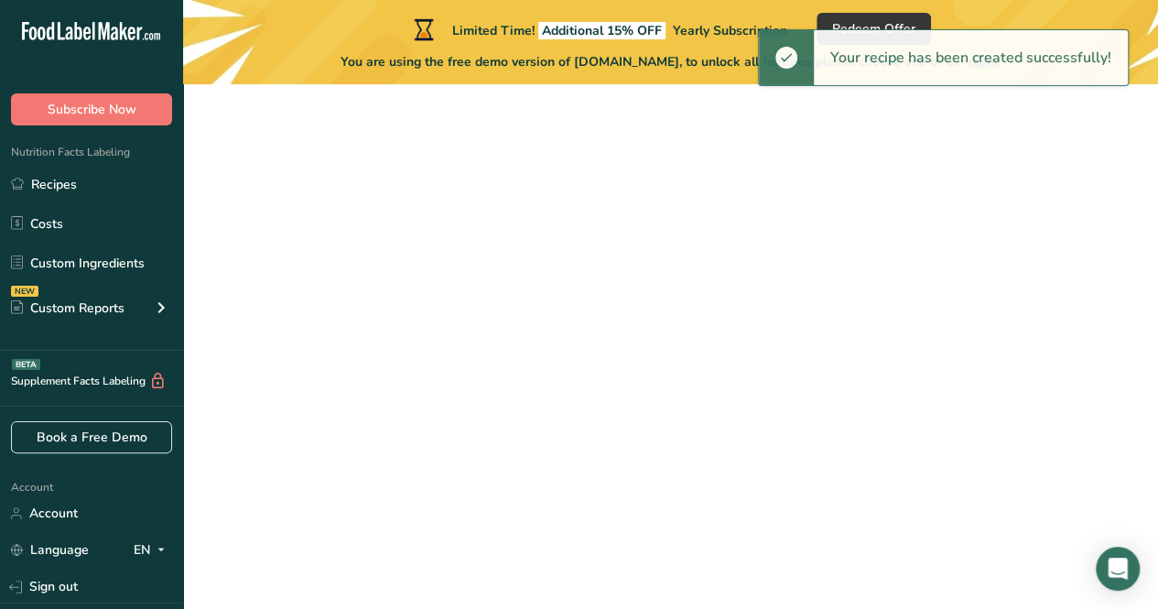
click at [868, 87] on form "Recipe name * Frozen fruity freshness Recipe code .a-a{fill:#347362;}.b-a{fill:…" at bounding box center [670, 203] width 916 height 726
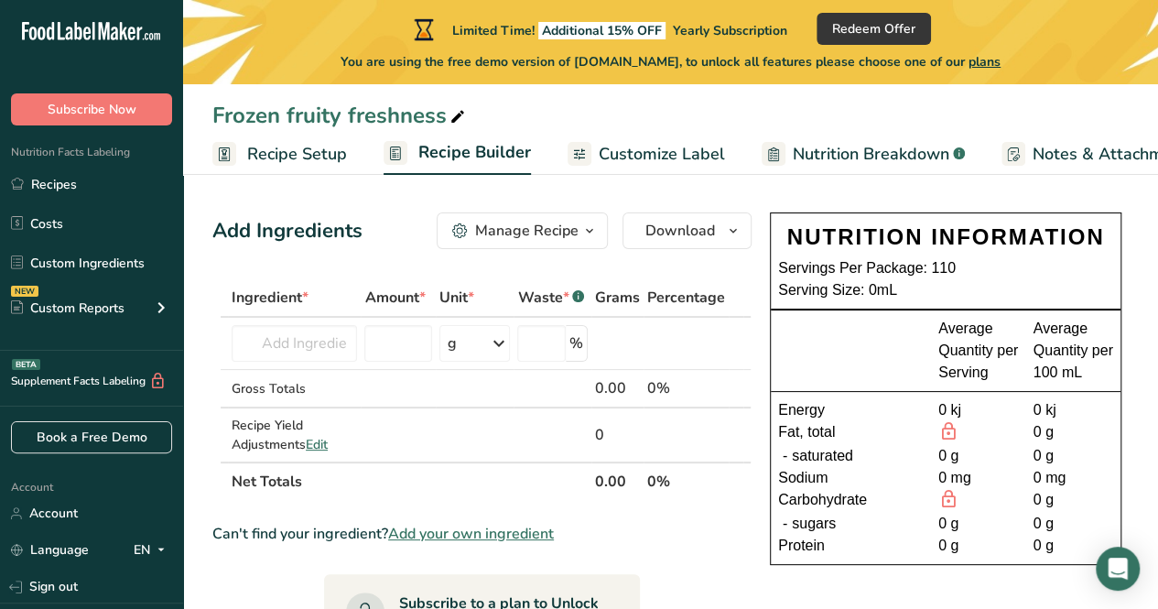
scroll to position [4, 0]
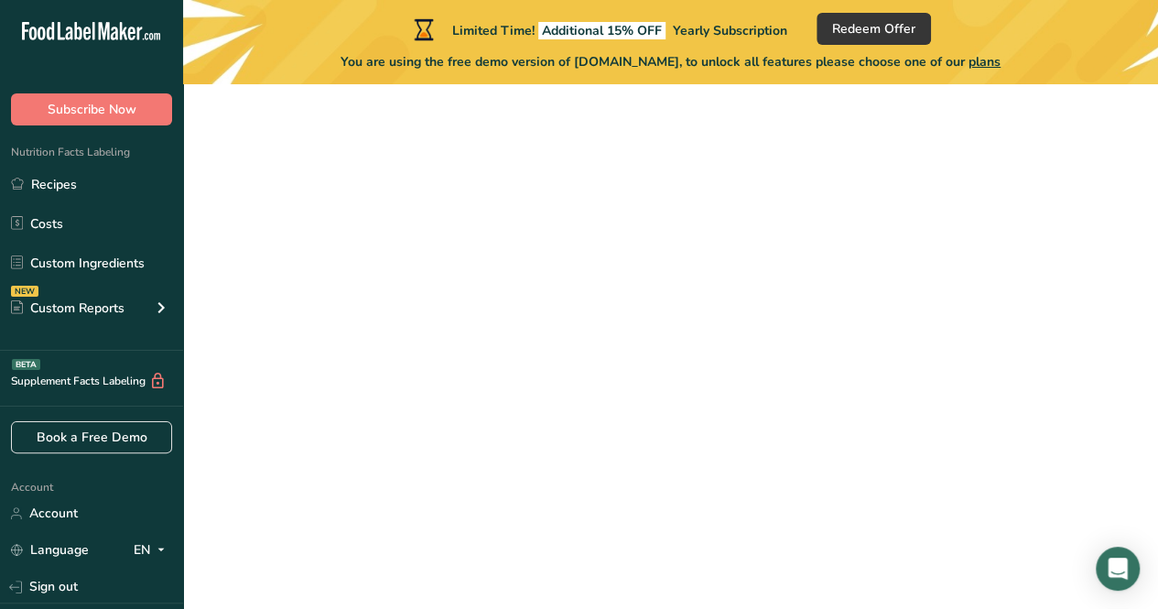
scroll to position [260, 0]
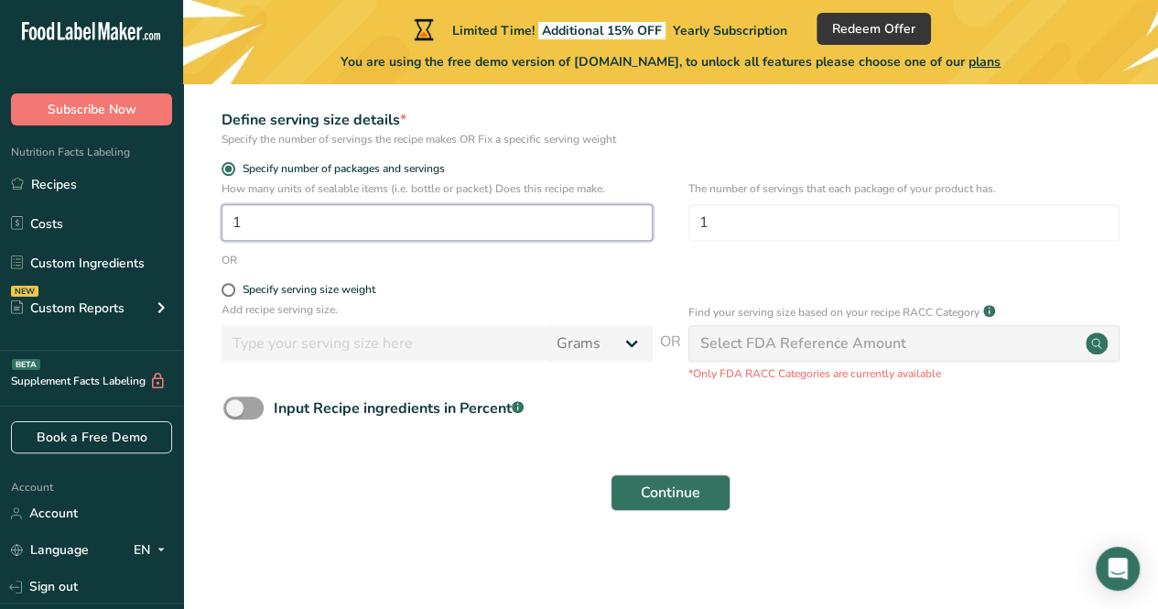
click at [425, 213] on input "1" at bounding box center [437, 222] width 431 height 37
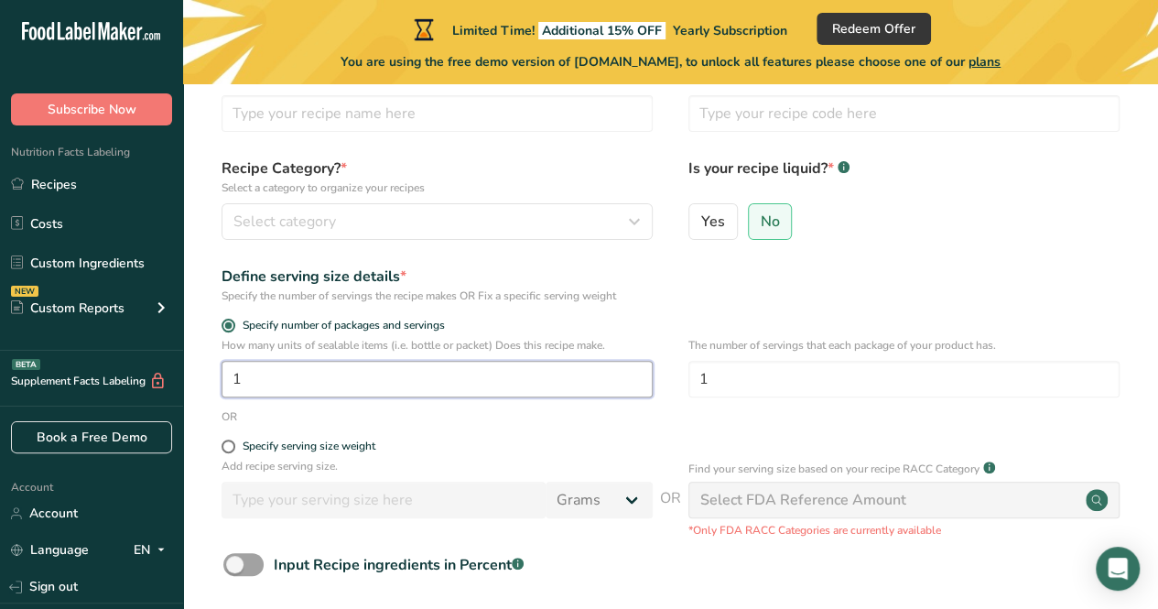
scroll to position [0, 0]
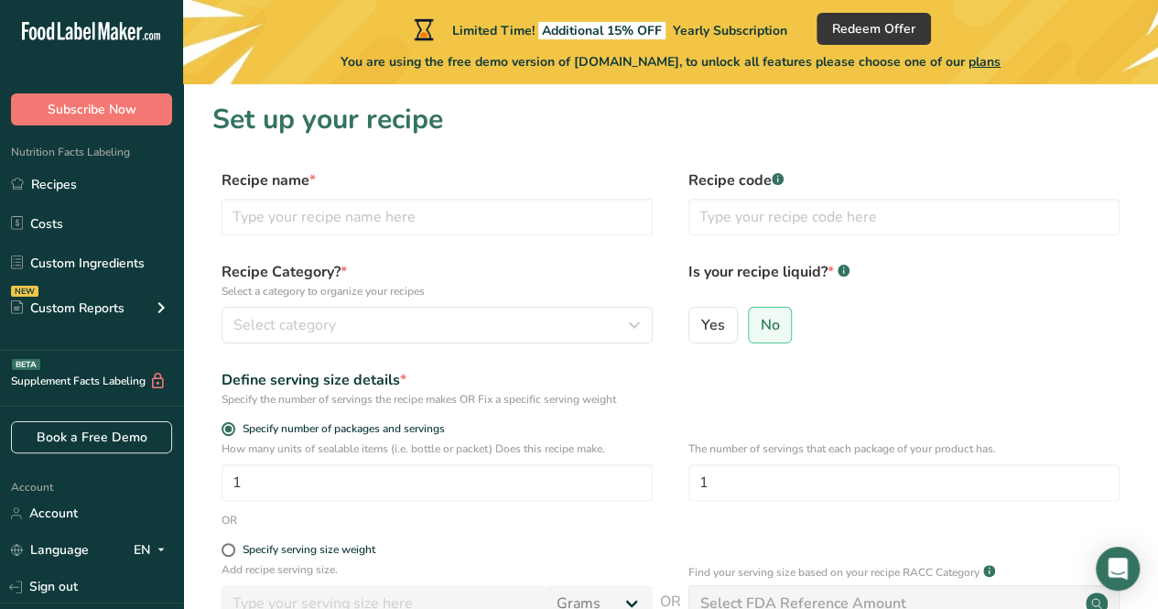
click at [577, 253] on form "Recipe name * Recipe code .a-a{fill:#347362;}.b-a{fill:#fff;} Recipe Category? …" at bounding box center [670, 475] width 916 height 612
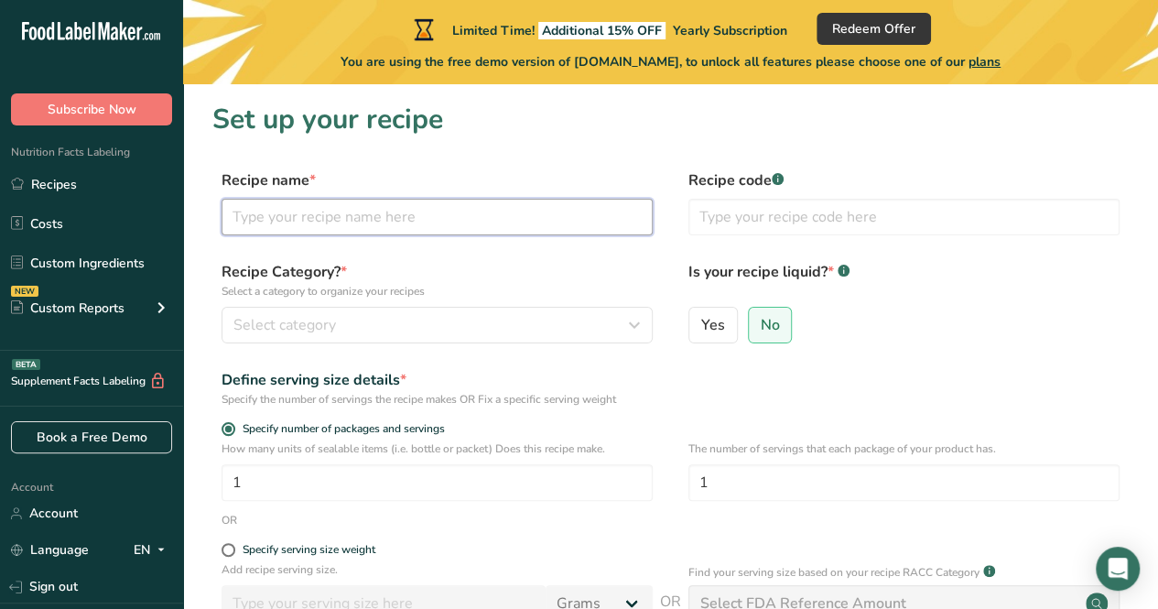
click at [580, 221] on input "text" at bounding box center [437, 217] width 431 height 37
type input "Frozen fruity freshness"
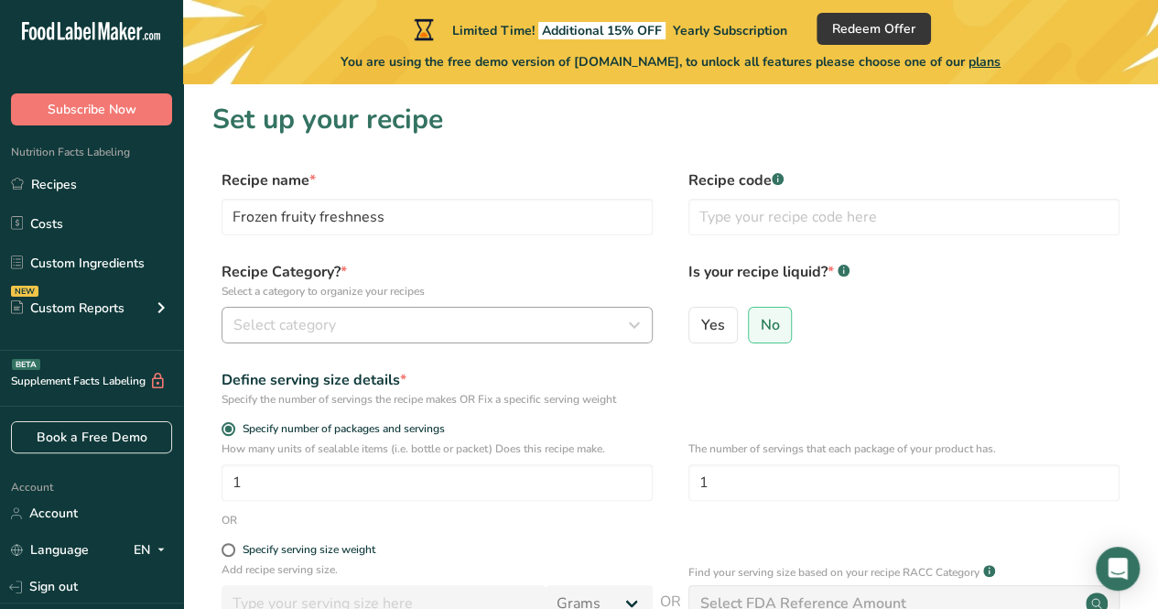
click at [438, 310] on button "Select category" at bounding box center [437, 325] width 431 height 37
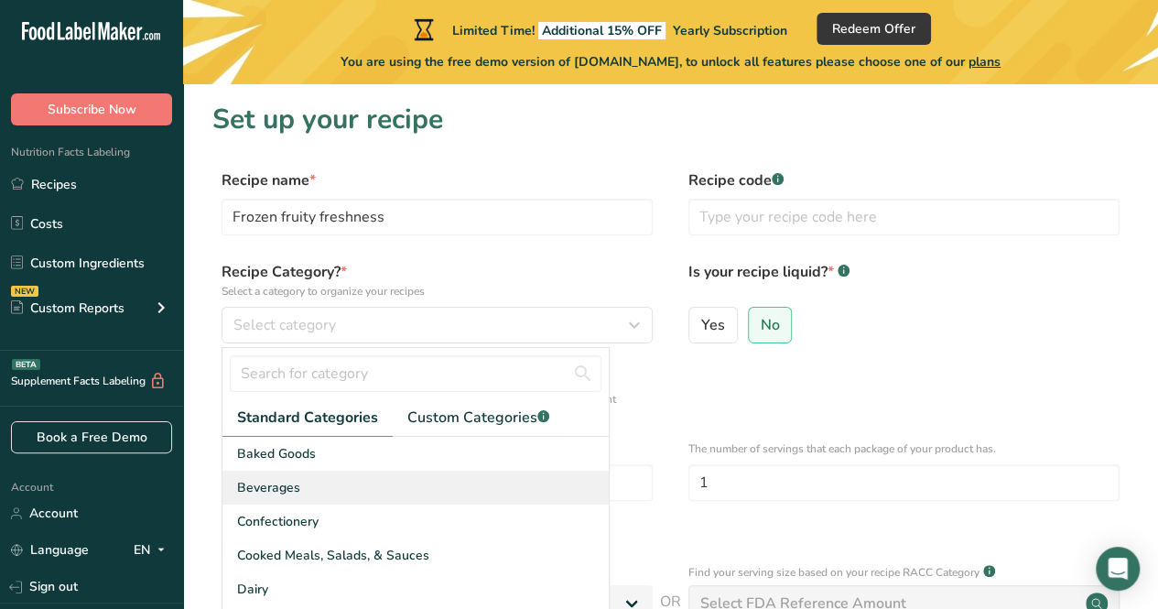
click at [339, 494] on div "Beverages" at bounding box center [415, 488] width 386 height 34
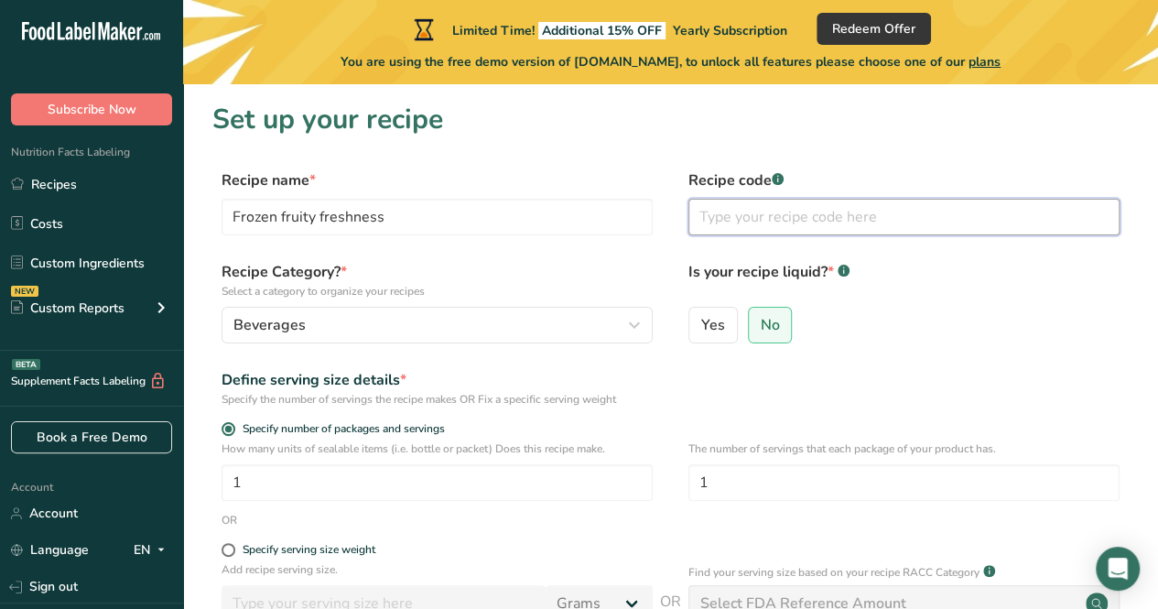
click at [824, 220] on input "text" at bounding box center [903, 217] width 431 height 37
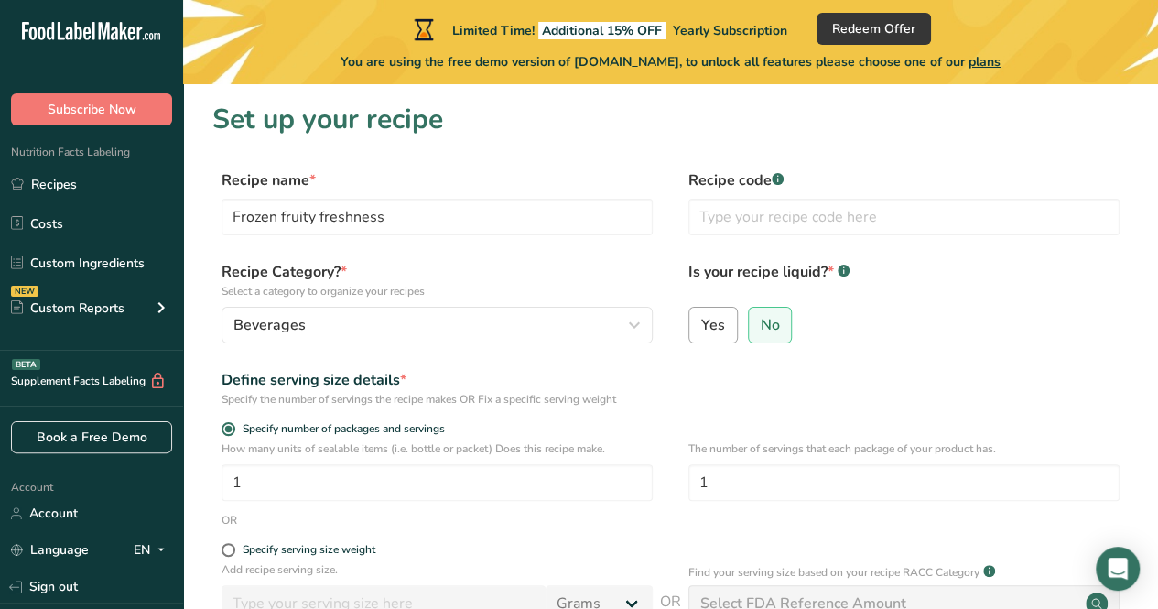
click at [718, 321] on span "Yes" at bounding box center [713, 325] width 24 height 18
click at [701, 321] on input "Yes" at bounding box center [695, 325] width 12 height 12
radio input "true"
radio input "false"
select select "22"
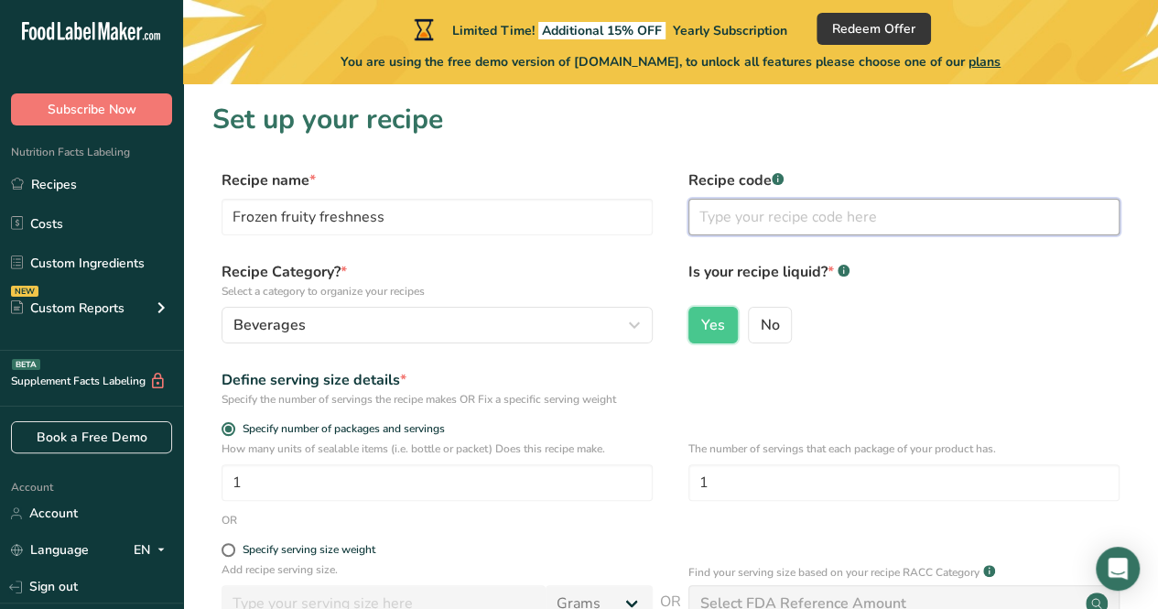
click at [887, 220] on input "text" at bounding box center [903, 217] width 431 height 37
click at [925, 212] on input "text" at bounding box center [903, 217] width 431 height 37
click at [901, 226] on input "text" at bounding box center [903, 217] width 431 height 37
click at [913, 217] on input "text" at bounding box center [903, 217] width 431 height 37
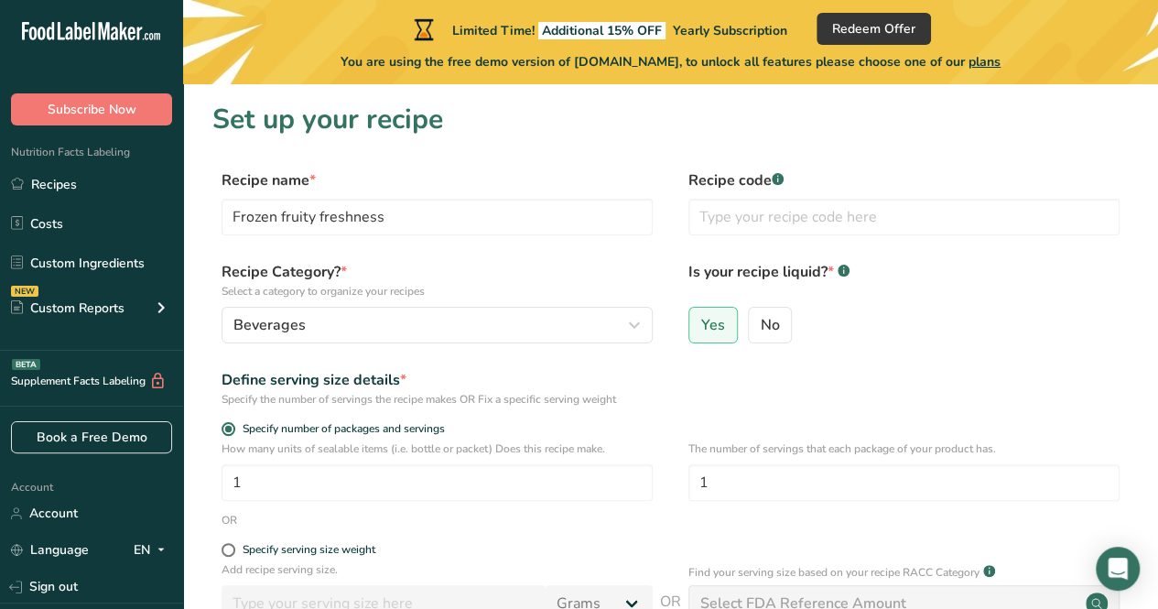
click at [902, 370] on div "Define serving size details * Specify the number of servings the recipe makes O…" at bounding box center [670, 388] width 916 height 38
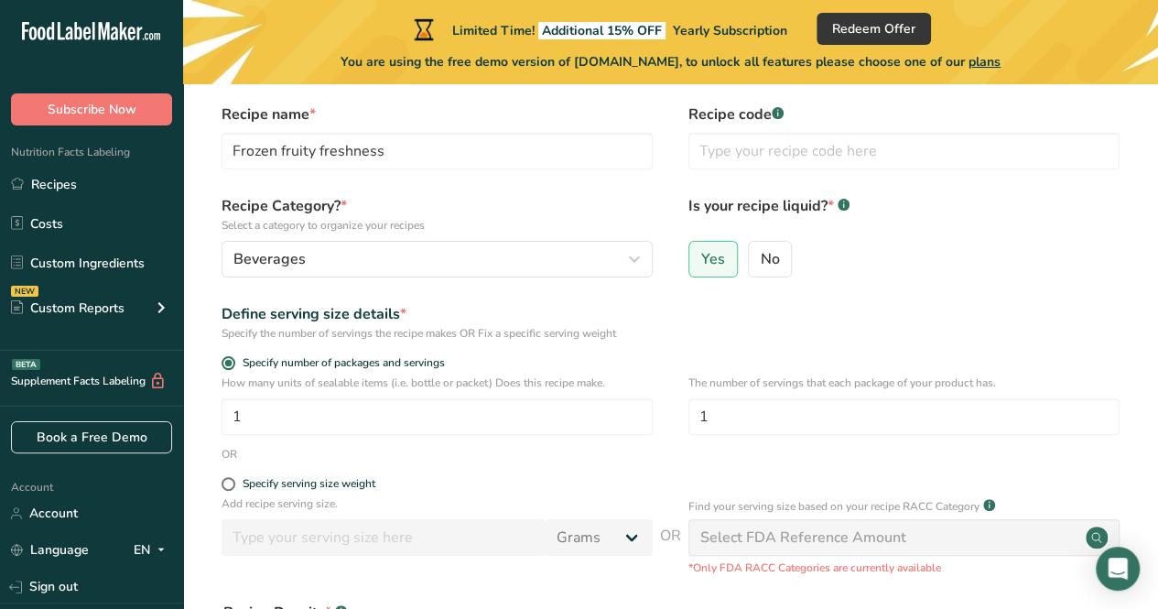
scroll to position [135, 0]
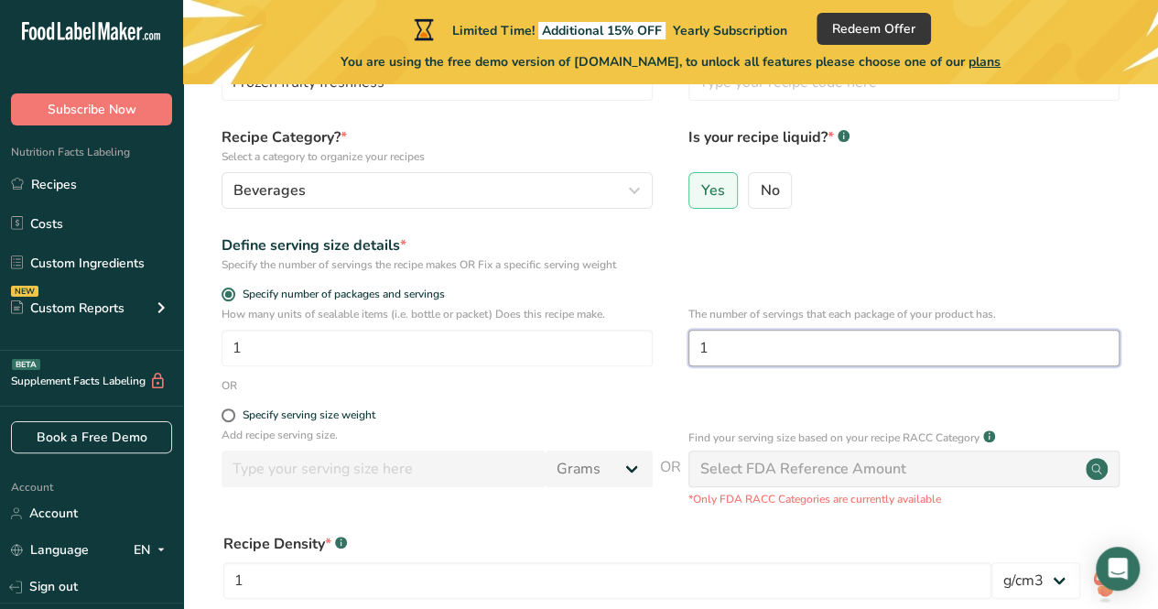
click at [822, 352] on input "1" at bounding box center [903, 348] width 431 height 37
